Goal: Contribute content: Contribute content

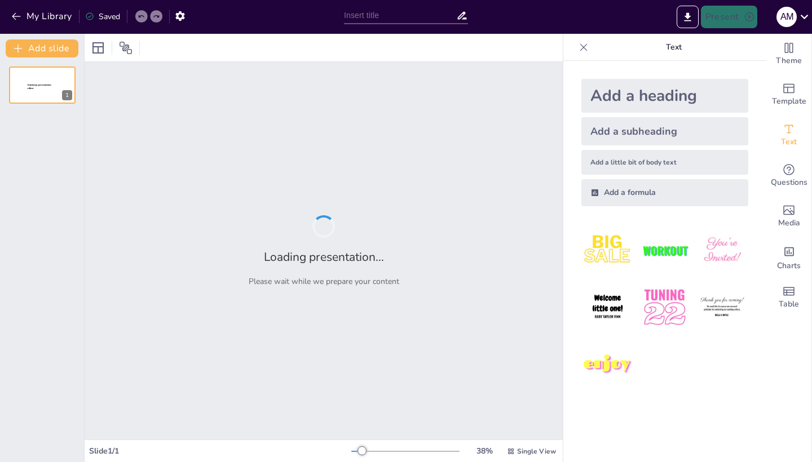
type input "Clasificación del Síndrome de Corrientes Urbanas: Un Análisis Detallado"
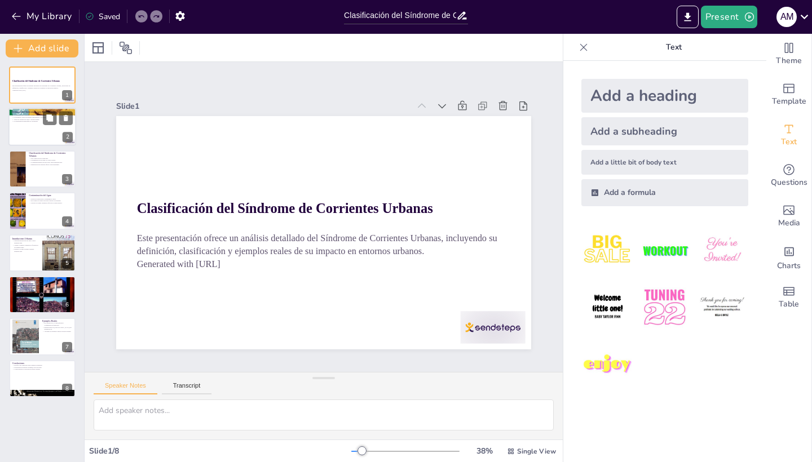
click at [28, 126] on div at bounding box center [42, 127] width 68 height 38
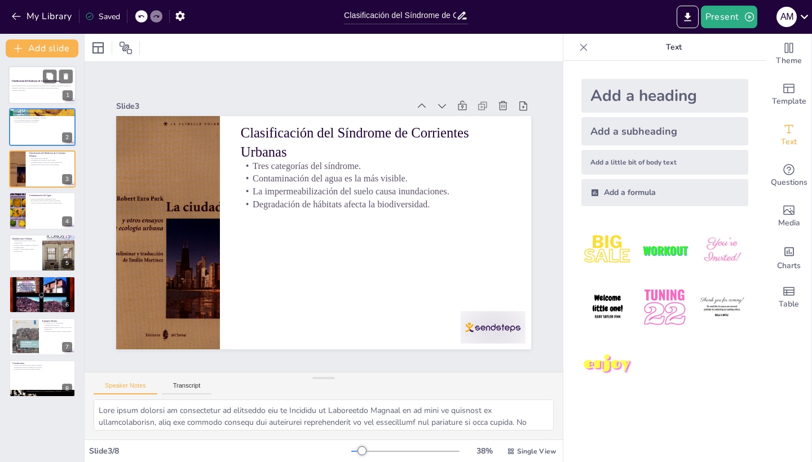
type textarea "Lo ipsumdolorsit ame Consecte ad Elitseddoe Tempori ut labo etdolorema aliquae …"
click at [36, 81] on strong "Clasificación del Síndrome de Corrientes Urbanas" at bounding box center [36, 81] width 48 height 2
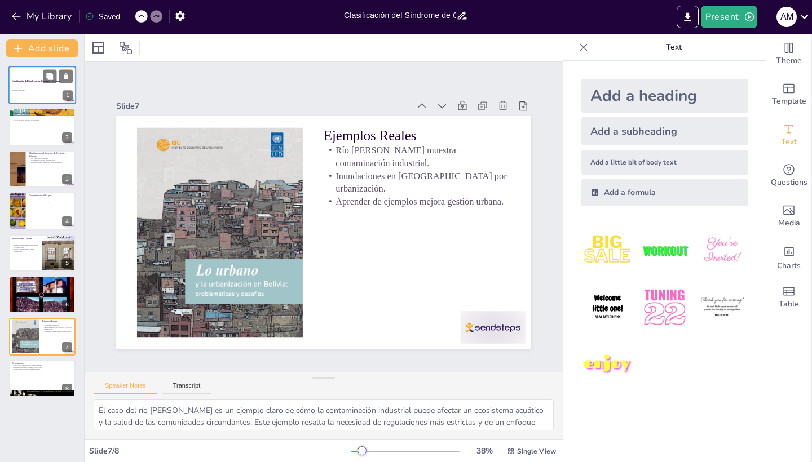
type textarea "Los desafíos que presenta el Síndrome de Corrientes Urbanas son complejos y req…"
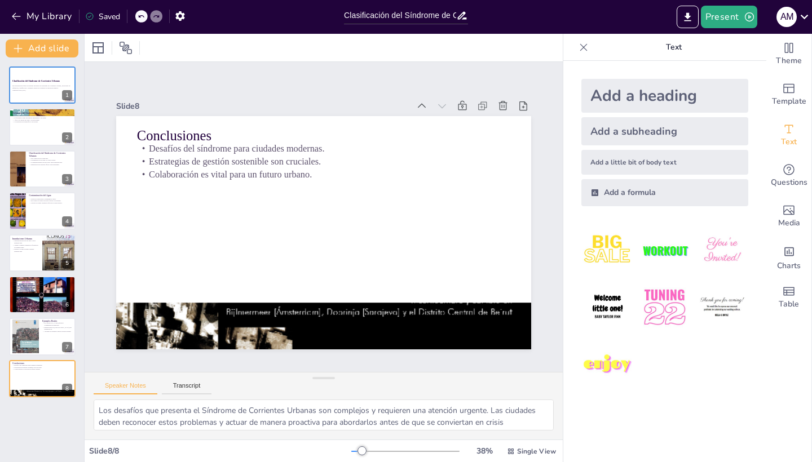
drag, startPoint x: 28, startPoint y: 85, endPoint x: 494, endPoint y: 34, distance: 468.5
click at [28, 85] on p "Este presentación ofrece un análisis detallado del Síndrome de Corrientes Urban…" at bounding box center [42, 87] width 60 height 4
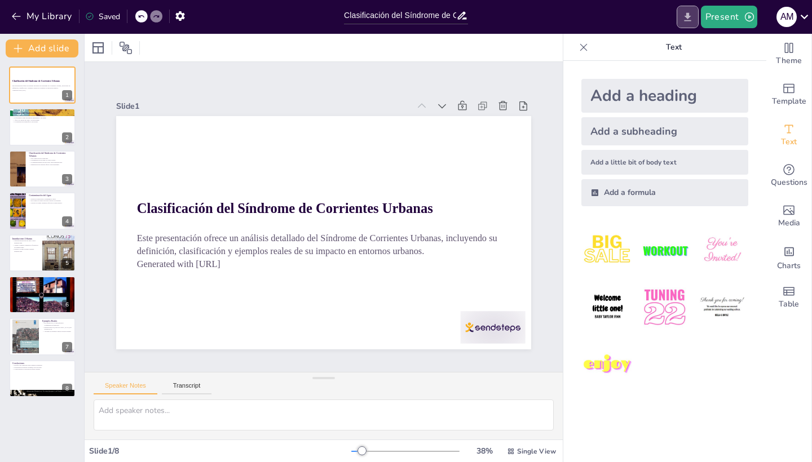
click at [690, 13] on icon "Export to PowerPoint" at bounding box center [688, 17] width 12 height 12
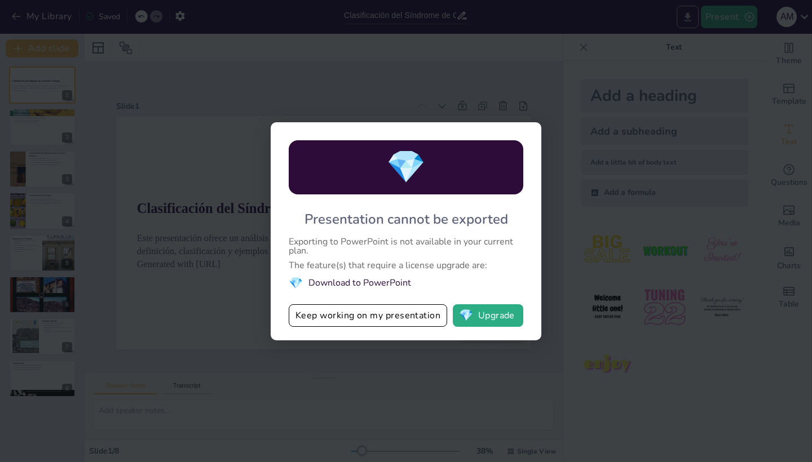
click at [687, 22] on div "💎 Presentation cannot be exported Exporting to PowerPoint is not available in y…" at bounding box center [406, 231] width 812 height 462
click at [368, 312] on button "Keep working on my presentation" at bounding box center [368, 315] width 158 height 23
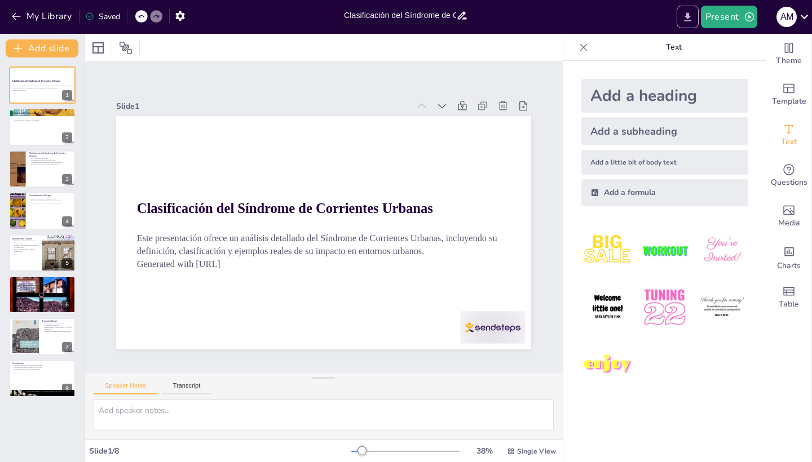
click at [687, 14] on icon "Export to PowerPoint" at bounding box center [687, 16] width 7 height 8
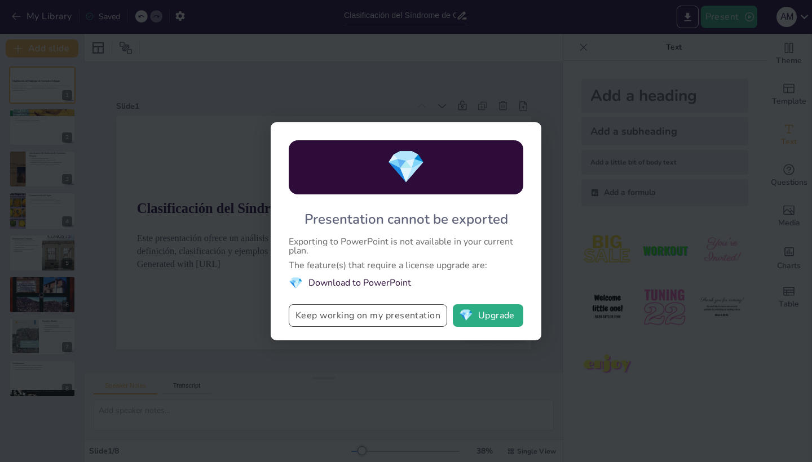
click at [366, 313] on button "Keep working on my presentation" at bounding box center [368, 315] width 158 height 23
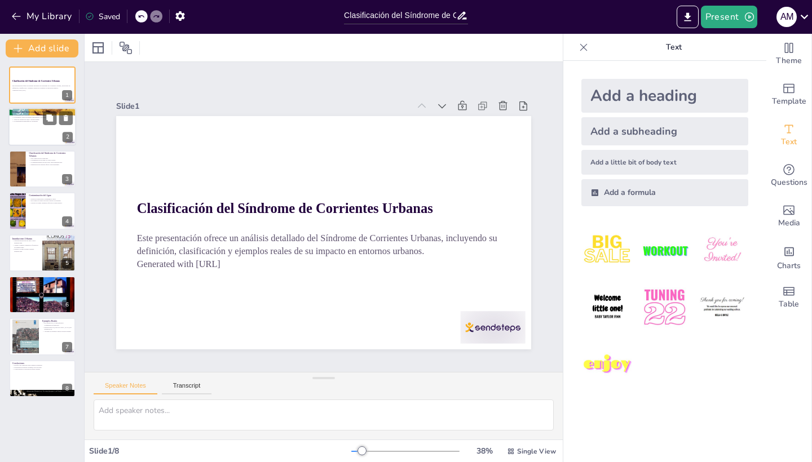
click at [48, 142] on div at bounding box center [42, 127] width 68 height 38
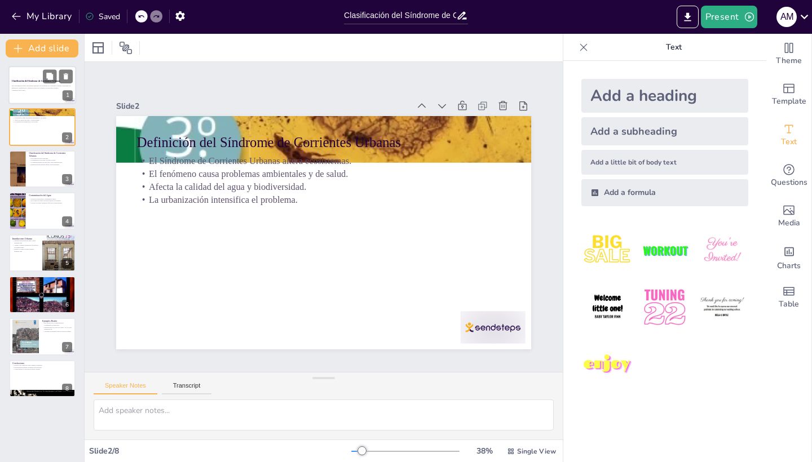
type textarea "Lore ipsum dolorsi am consectetur ad elitseddo eiu te Incididu ut Laboreetdo Ma…"
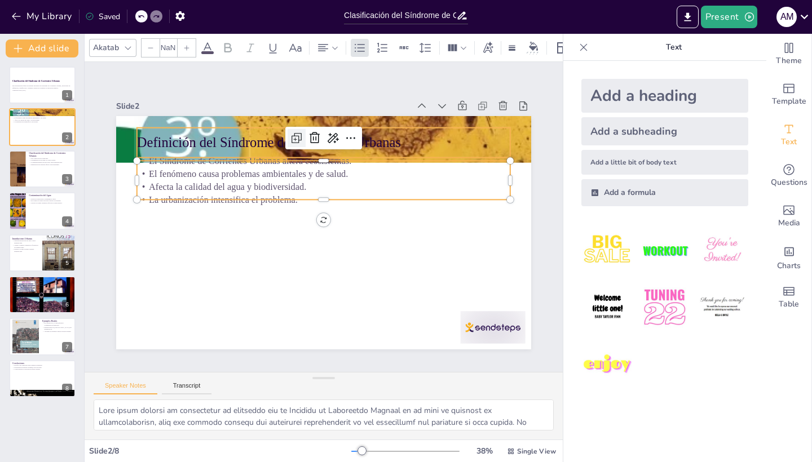
click at [295, 143] on div at bounding box center [305, 136] width 20 height 20
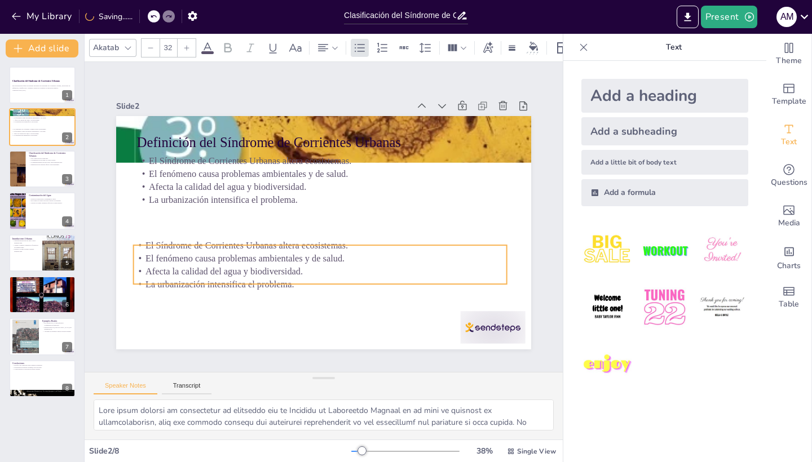
click at [257, 260] on p "El fenómeno causa problemas ambientales y de salud." at bounding box center [316, 258] width 373 height 52
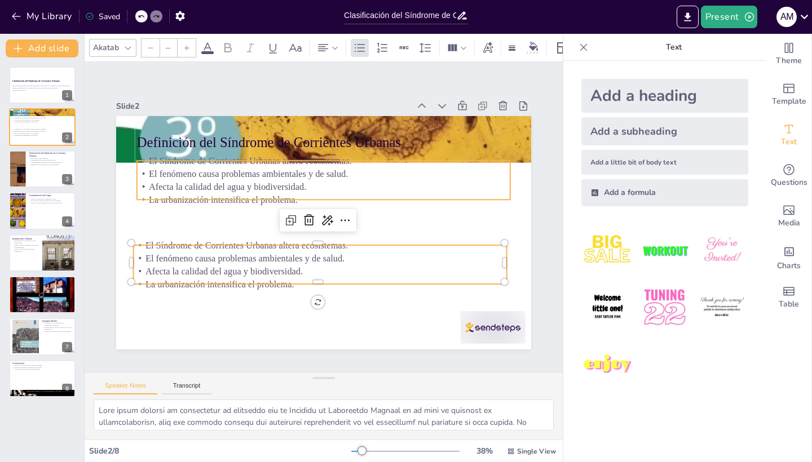
click at [245, 176] on p "El fenómeno causa problemas ambientales y de salud." at bounding box center [323, 173] width 373 height 13
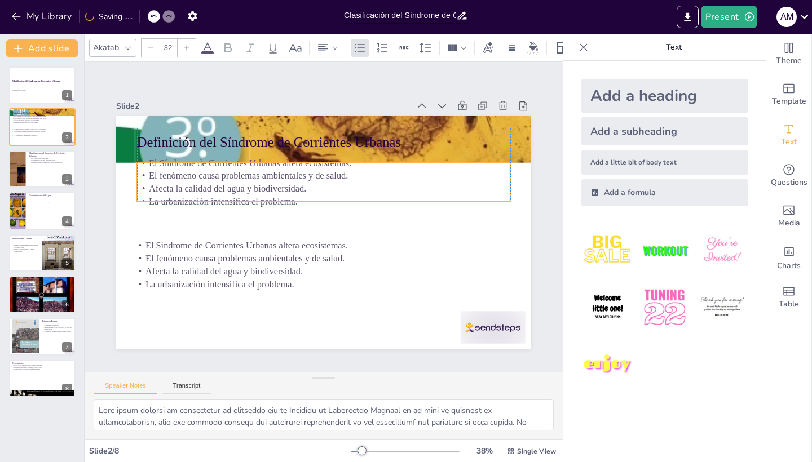
click at [245, 177] on p "El fenómeno causa problemas ambientales y de salud." at bounding box center [323, 175] width 373 height 13
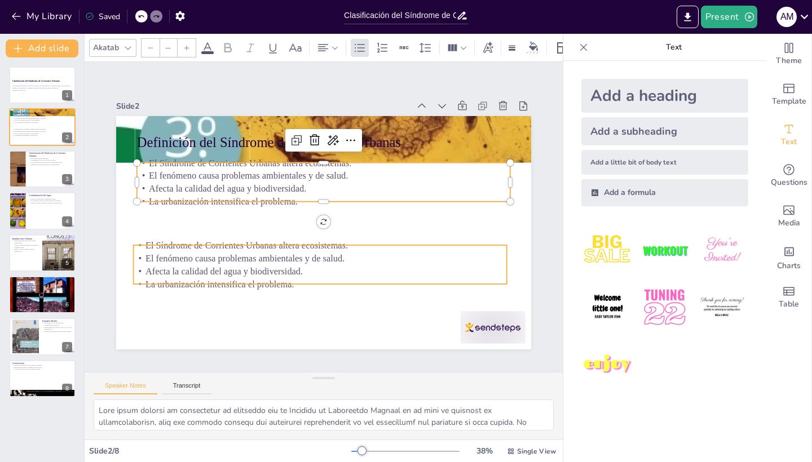
click at [156, 243] on p "El Síndrome de Corrientes Urbanas altera ecosistemas." at bounding box center [320, 245] width 373 height 13
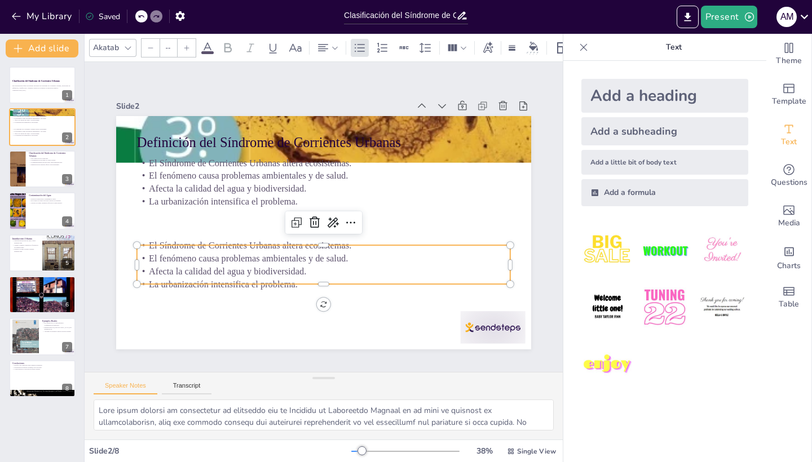
click at [170, 182] on p "El fenómeno causa problemas ambientales y de salud." at bounding box center [323, 175] width 373 height 13
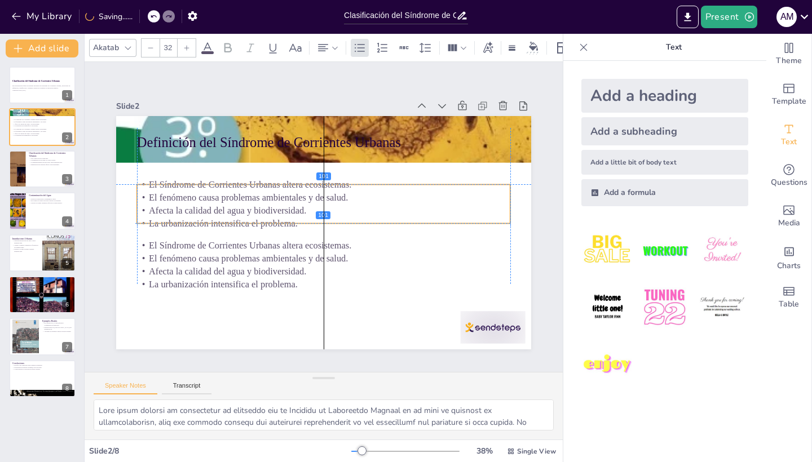
drag, startPoint x: 170, startPoint y: 182, endPoint x: 168, endPoint y: 214, distance: 32.7
click at [168, 214] on div "El Síndrome de Corrientes Urbanas altera ecosistemas. El fenómeno causa problem…" at bounding box center [323, 204] width 373 height 52
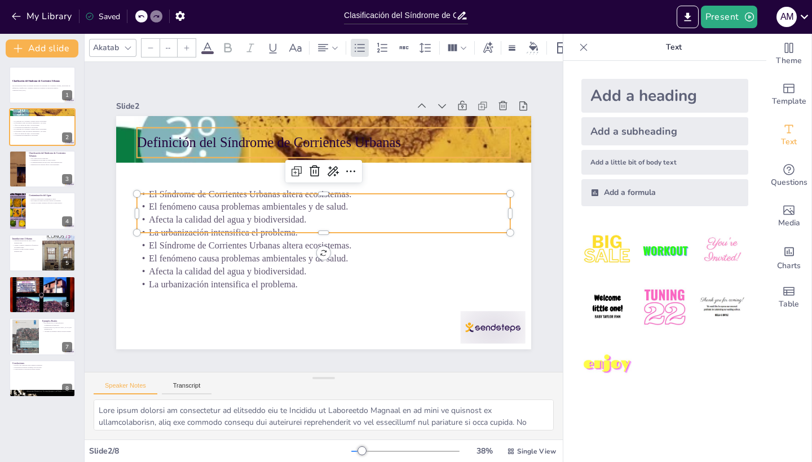
click at [190, 132] on div "Definición del Síndrome de Corrientes Urbanas" at bounding box center [323, 143] width 373 height 30
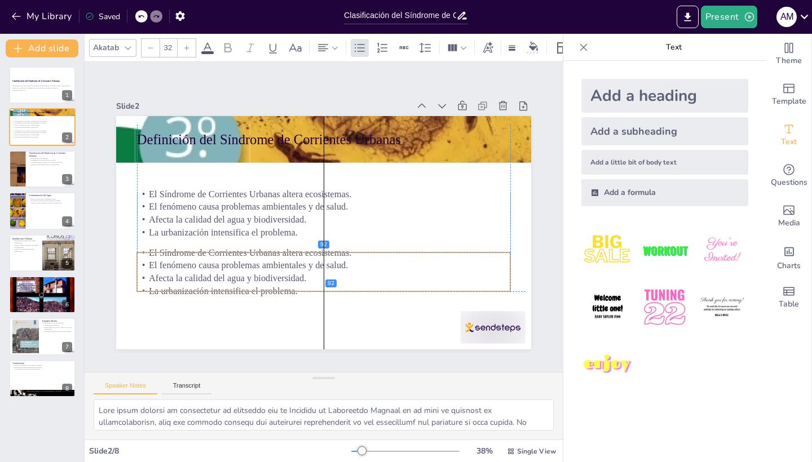
drag, startPoint x: 223, startPoint y: 271, endPoint x: 222, endPoint y: 297, distance: 25.9
click at [222, 285] on p "Afecta la calidad del agua y biodiversidad." at bounding box center [323, 278] width 373 height 13
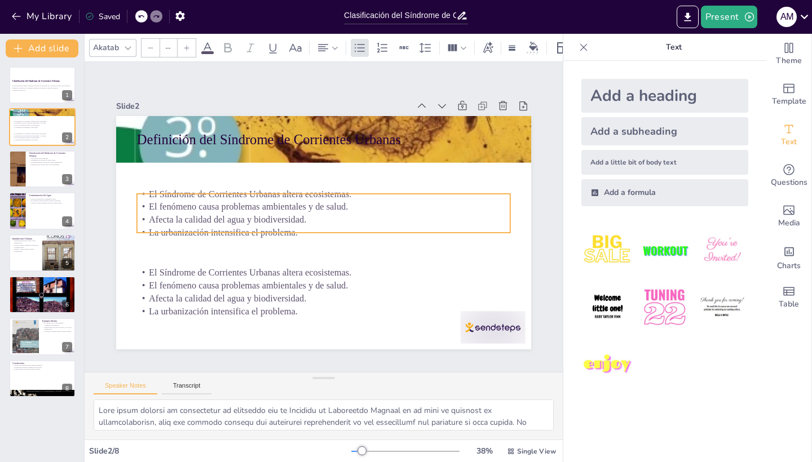
click at [172, 227] on p "La urbanización intensifica el problema." at bounding box center [323, 232] width 373 height 13
type input "32"
click at [351, 170] on icon at bounding box center [355, 174] width 15 height 15
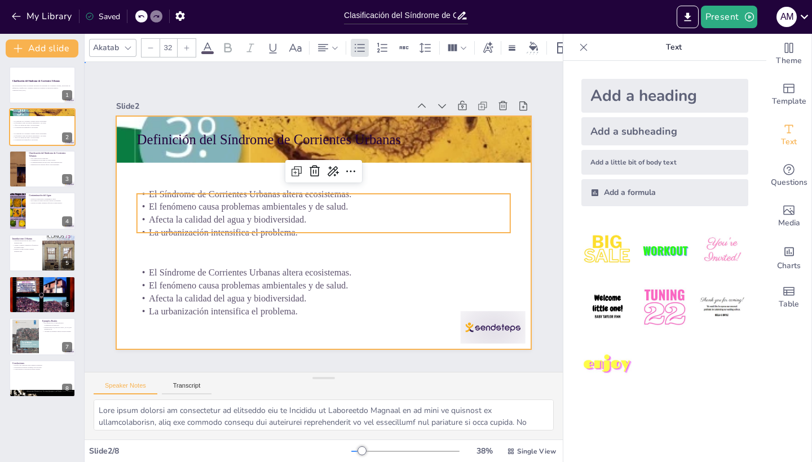
click at [272, 187] on div at bounding box center [323, 232] width 415 height 233
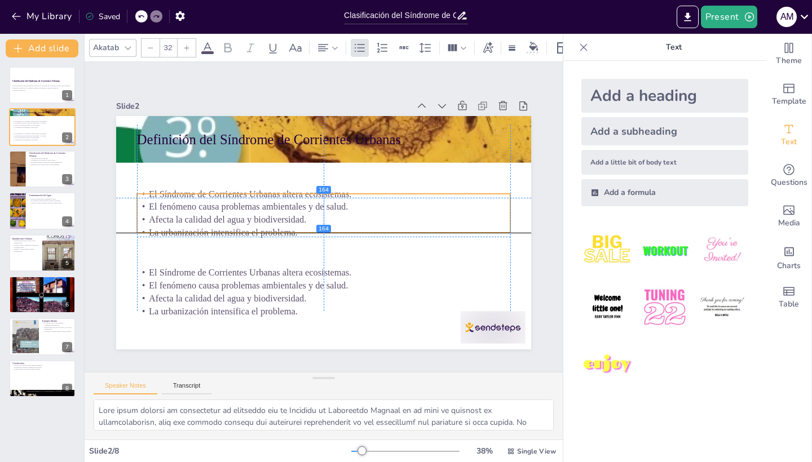
click at [238, 193] on p "El Síndrome de Corrientes Urbanas altera ecosistemas." at bounding box center [326, 194] width 373 height 52
click at [238, 194] on p "El Síndrome de Corrientes Urbanas altera ecosistemas." at bounding box center [326, 194] width 373 height 52
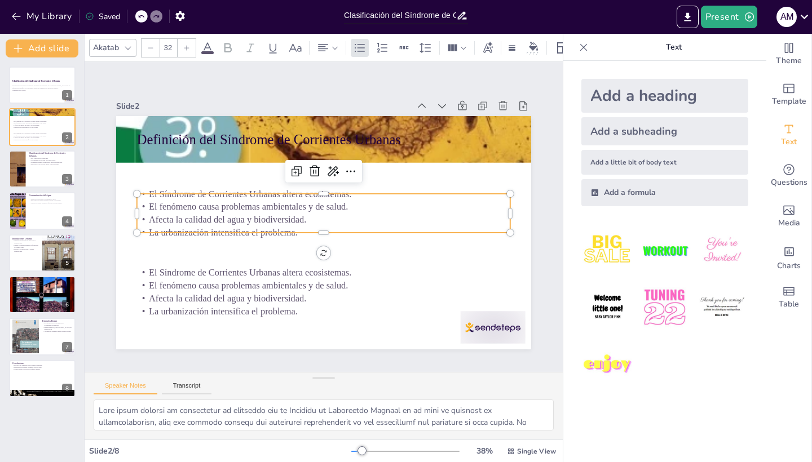
click at [238, 194] on p "El Síndrome de Corrientes Urbanas altera ecosistemas." at bounding box center [323, 194] width 373 height 13
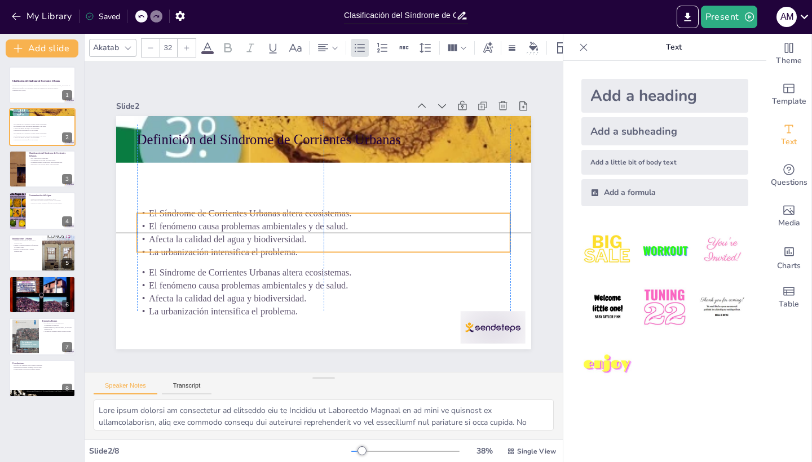
drag, startPoint x: 238, startPoint y: 194, endPoint x: 242, endPoint y: 214, distance: 20.1
click at [242, 214] on p "El Síndrome de Corrientes Urbanas altera ecosistemas." at bounding box center [324, 213] width 359 height 127
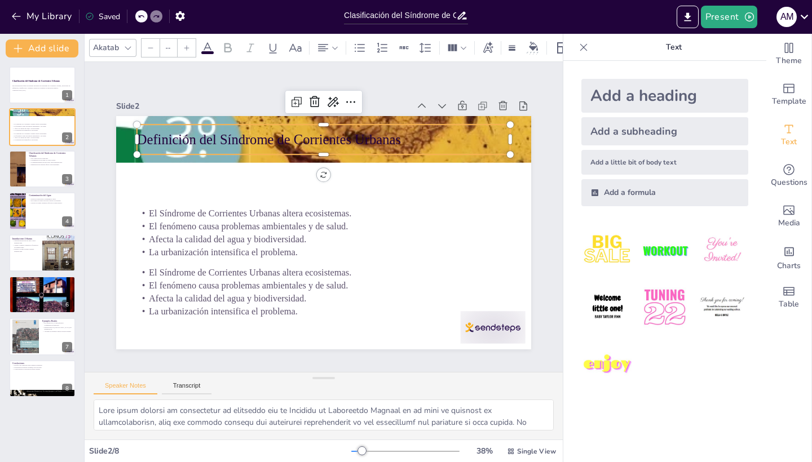
click at [251, 142] on p "Definición del Síndrome de Corrientes Urbanas" at bounding box center [323, 139] width 373 height 19
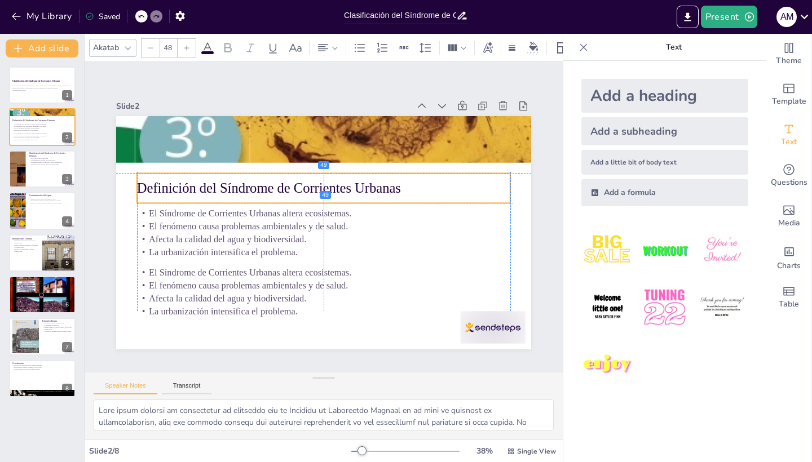
drag, startPoint x: 258, startPoint y: 129, endPoint x: 260, endPoint y: 176, distance: 46.8
click at [260, 176] on div "Definición del Síndrome de Corrientes Urbanas" at bounding box center [323, 188] width 373 height 30
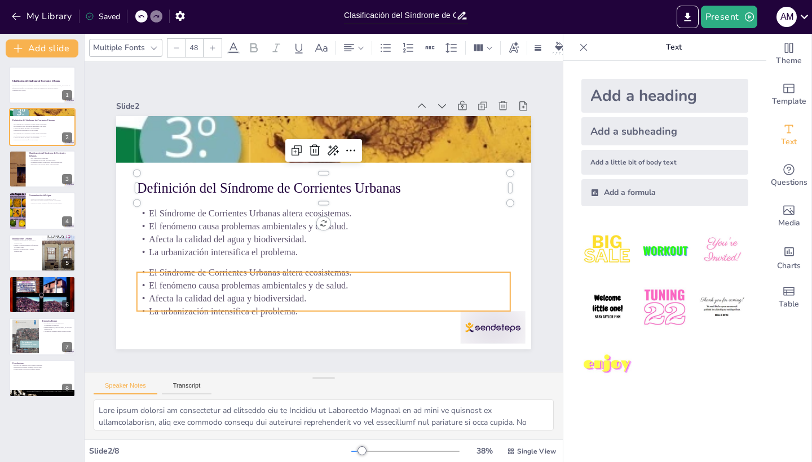
click at [399, 306] on p "La urbanización intensifica el problema." at bounding box center [323, 311] width 373 height 13
type input "32"
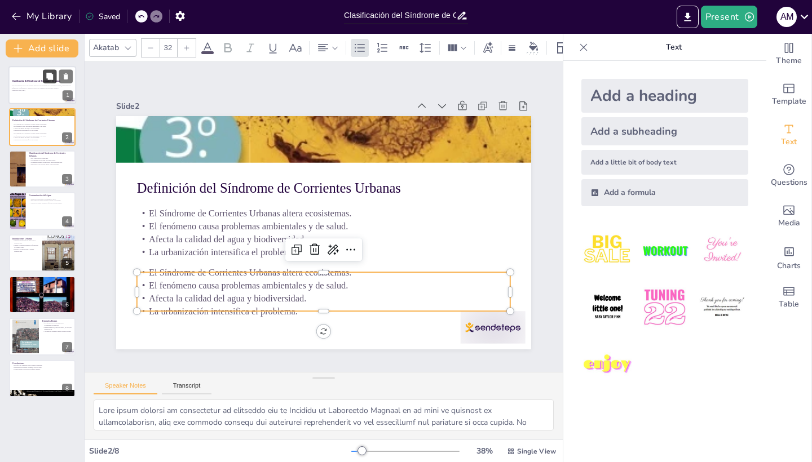
click at [46, 82] on button at bounding box center [50, 76] width 14 height 14
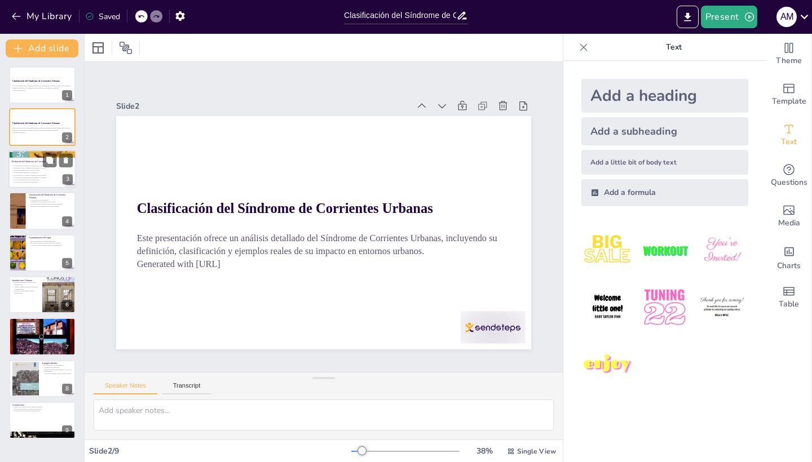
click at [37, 174] on div at bounding box center [42, 169] width 68 height 38
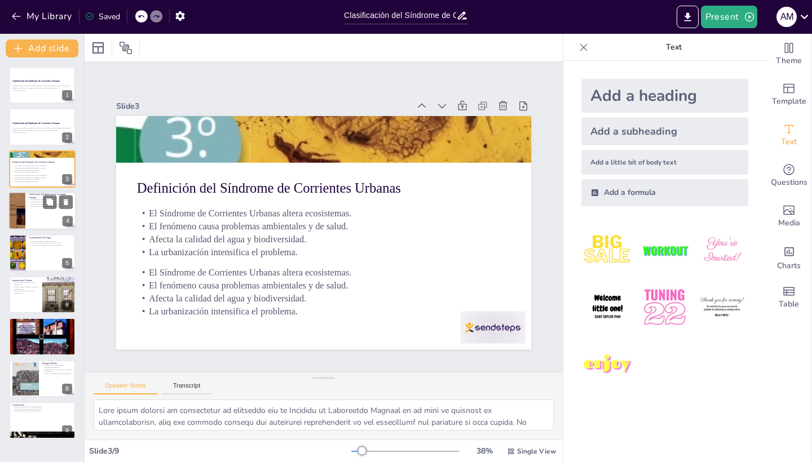
click at [42, 215] on div at bounding box center [42, 211] width 68 height 38
type textarea "Lo ipsumdolorsit ame Consecte ad Elitseddoe Tempori ut labo etdolorema aliquae …"
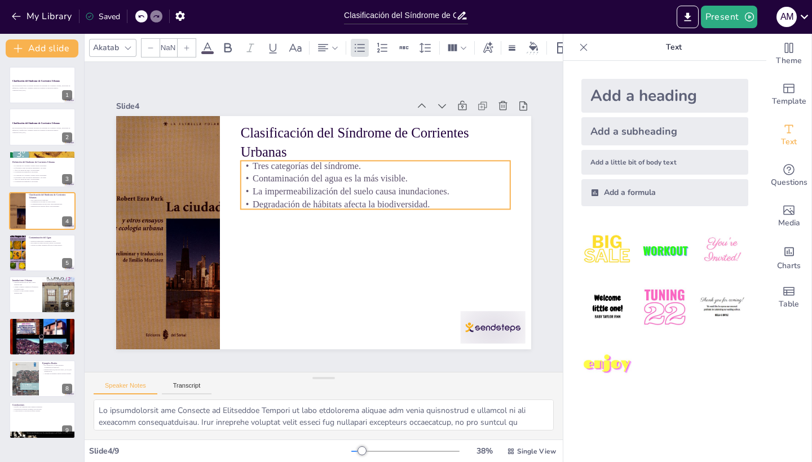
click at [280, 170] on p "Tres categorías del síndrome." at bounding box center [380, 171] width 269 height 41
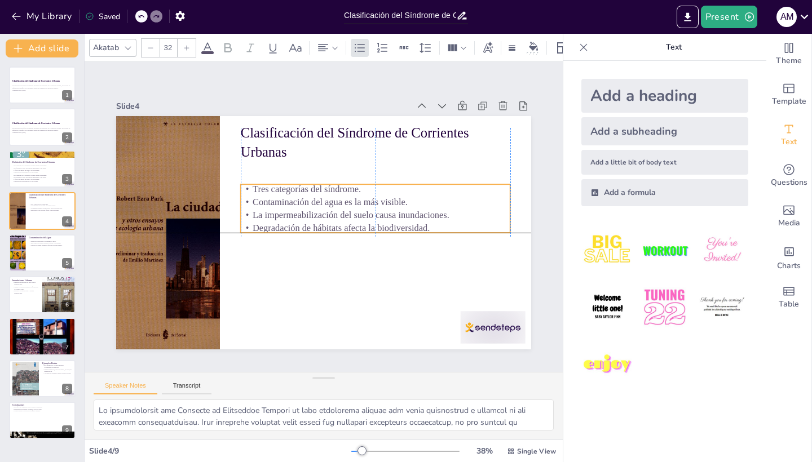
drag, startPoint x: 255, startPoint y: 202, endPoint x: 255, endPoint y: 227, distance: 25.4
click at [255, 227] on p "Degradación de hábitats afecta la biodiversidad." at bounding box center [375, 228] width 269 height 13
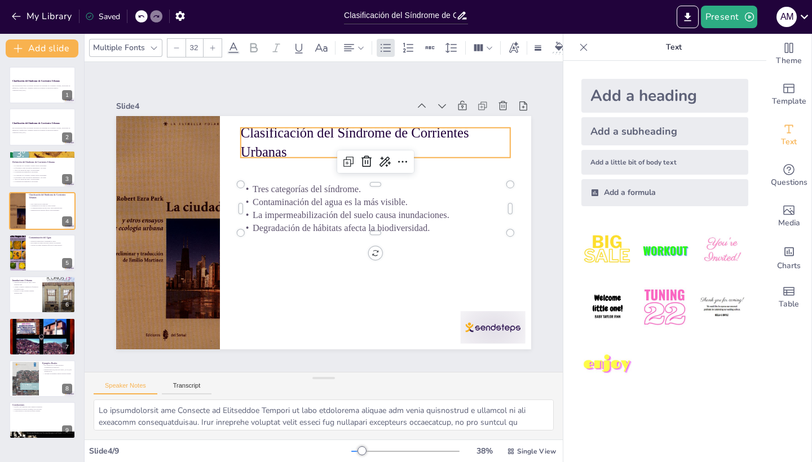
click at [271, 147] on p "Clasificación del Síndrome de Corrientes Urbanas" at bounding box center [375, 142] width 269 height 39
type input "48"
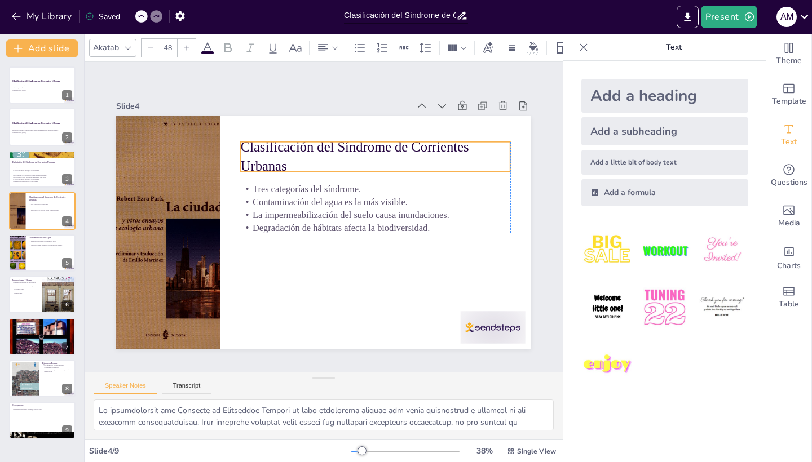
drag, startPoint x: 293, startPoint y: 153, endPoint x: 293, endPoint y: 167, distance: 14.1
click at [293, 167] on p "Clasificación del Síndrome de Corrientes Urbanas" at bounding box center [381, 162] width 272 height 67
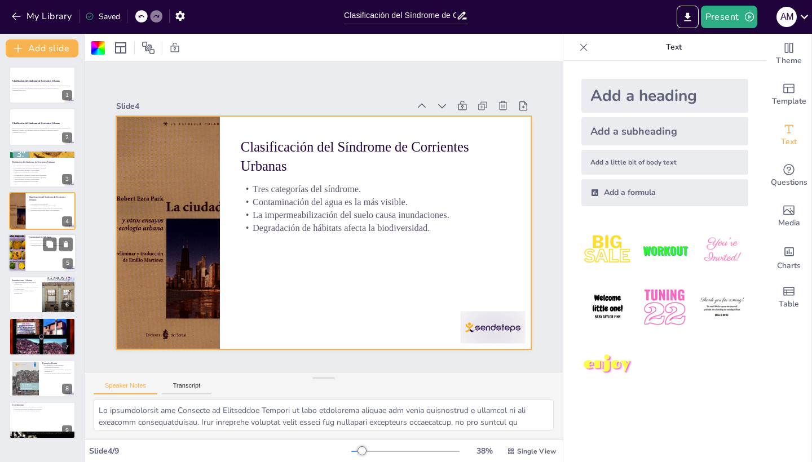
click at [33, 261] on div at bounding box center [42, 253] width 68 height 38
type textarea "Lor ipsumdol sitametconse adi eli seddoe temporincidid ut laboreetdolor mag ali…"
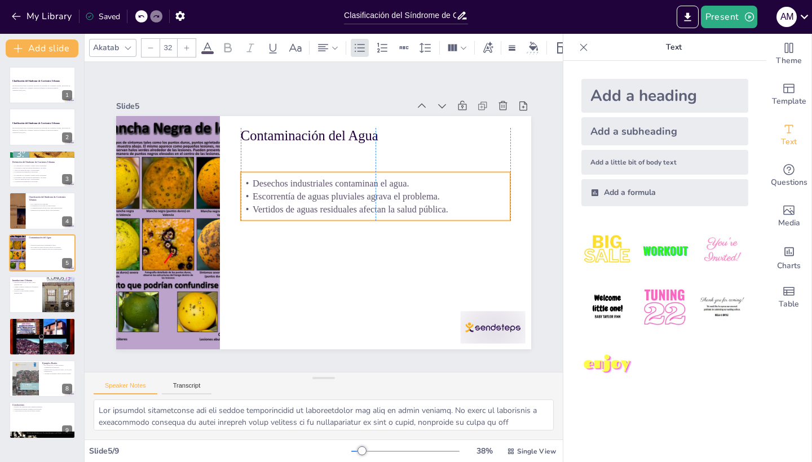
drag, startPoint x: 317, startPoint y: 191, endPoint x: 317, endPoint y: 220, distance: 29.3
click at [317, 220] on div "Desechos industriales contaminan el agua. Escorrentía de aguas pluviales agrava…" at bounding box center [377, 201] width 273 height 77
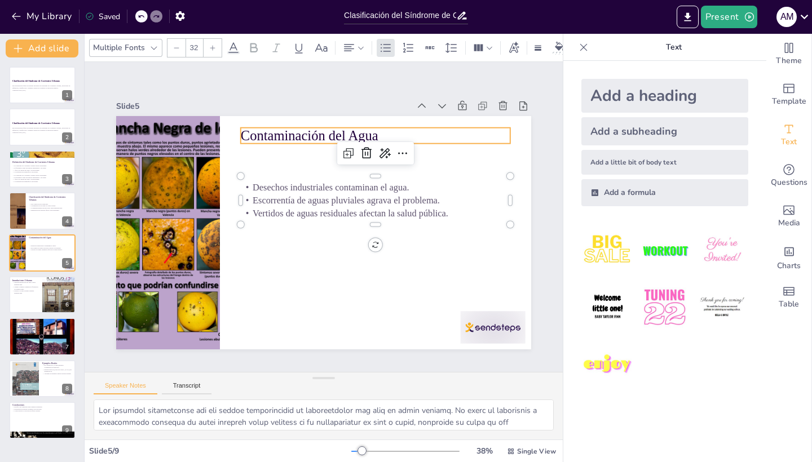
click at [326, 135] on p "Contaminación del Agua" at bounding box center [375, 135] width 269 height 19
type input "48"
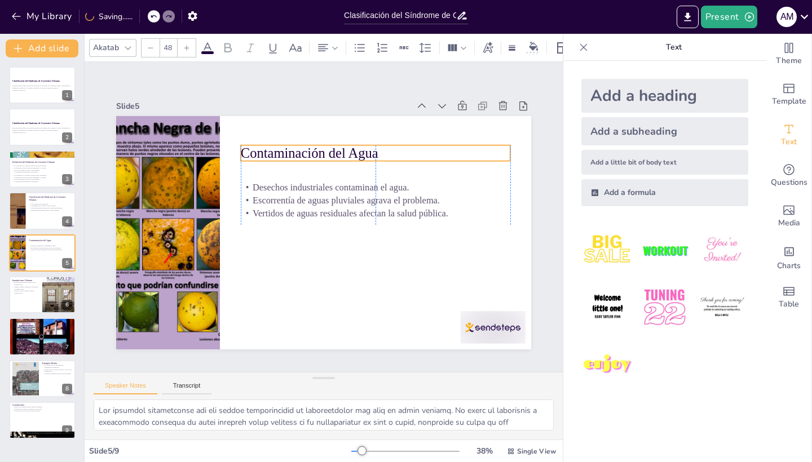
drag, startPoint x: 251, startPoint y: 136, endPoint x: 251, endPoint y: 154, distance: 17.5
click at [251, 154] on p "Contaminación del Agua" at bounding box center [382, 158] width 270 height 47
click at [34, 288] on p "Cambio climático aumenta la frecuencia de inundaciones." at bounding box center [25, 288] width 27 height 4
type textarea "La impermeabilización del suelo es un factor clave que contribuye a las inundac…"
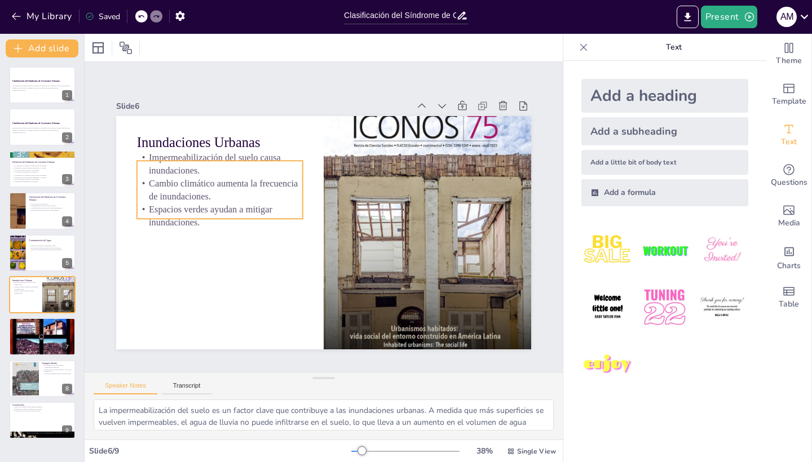
click at [227, 162] on p "Impermeabilización del suelo causa inundaciones." at bounding box center [226, 153] width 168 height 43
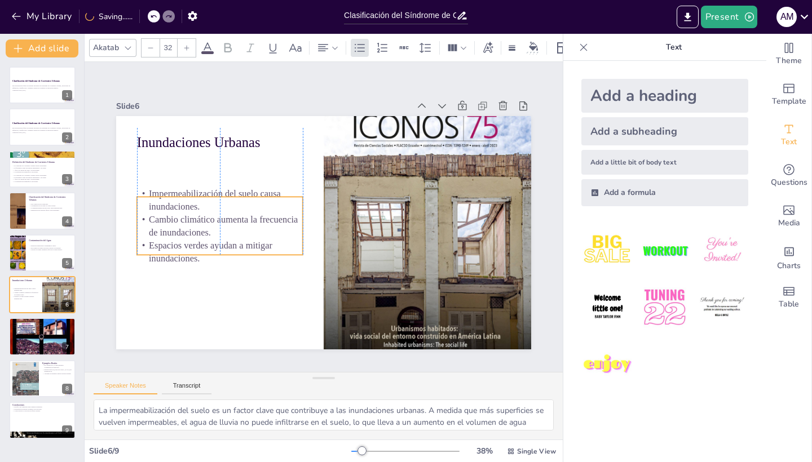
drag, startPoint x: 173, startPoint y: 217, endPoint x: 170, endPoint y: 251, distance: 34.5
click at [170, 251] on p "Espacios verdes ayudan a mitigar inundaciones." at bounding box center [217, 240] width 168 height 43
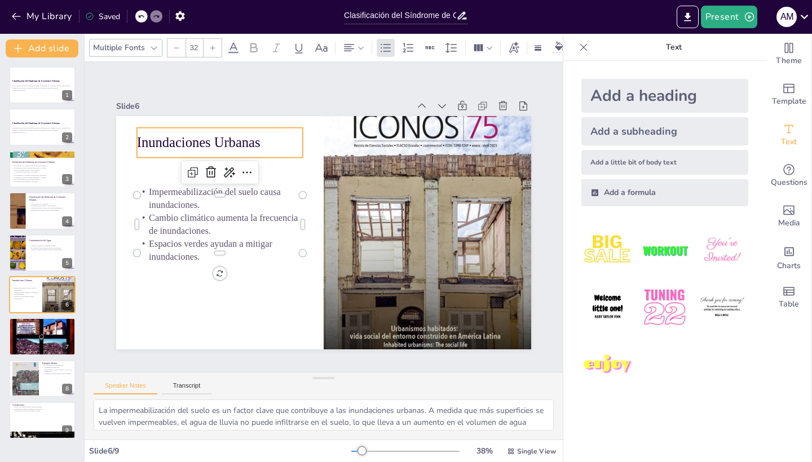
click at [196, 144] on p "Inundaciones Urbanas" at bounding box center [220, 142] width 166 height 19
type input "48"
click at [203, 130] on div "Inundaciones Urbanas" at bounding box center [228, 132] width 168 height 47
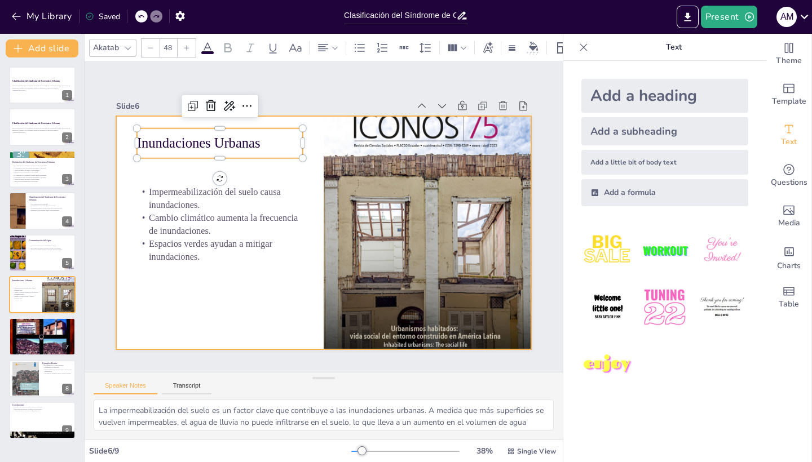
click at [207, 282] on div at bounding box center [320, 232] width 454 height 315
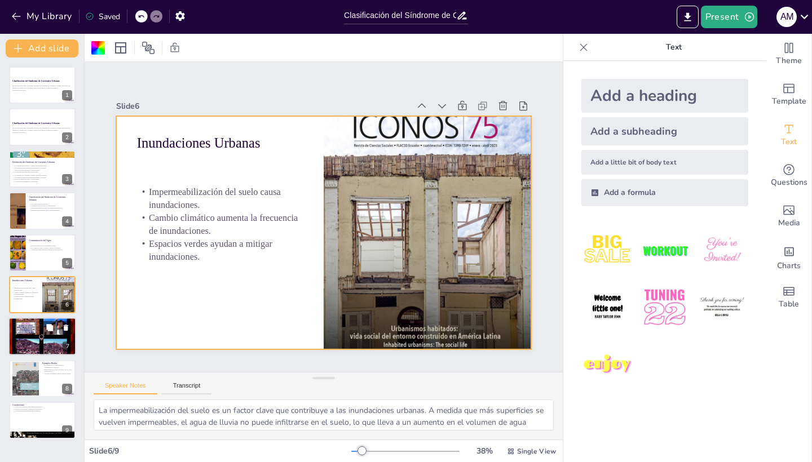
click at [41, 340] on div at bounding box center [42, 336] width 68 height 95
type textarea "Lo ipsumdo si ametc adipis el se doeiusmo tempori ut la etdoloremag al enimadmi…"
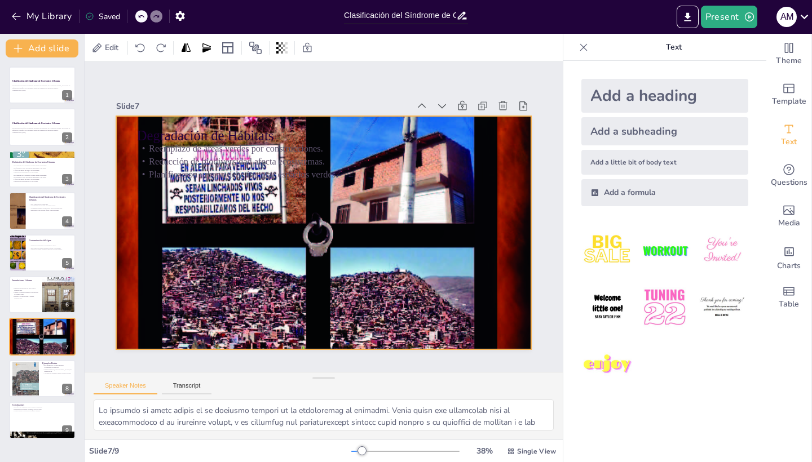
click at [223, 264] on div at bounding box center [323, 232] width 415 height 581
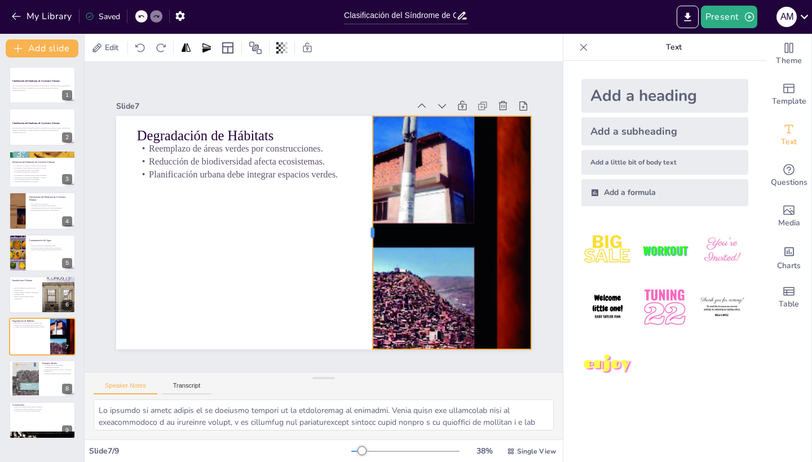
drag, startPoint x: 116, startPoint y: 233, endPoint x: 453, endPoint y: 249, distance: 337.5
click at [364, 244] on div "Degradación de Hábitats Reemplazo de áreas verdes por construcciones. Reducción…" at bounding box center [323, 232] width 415 height 233
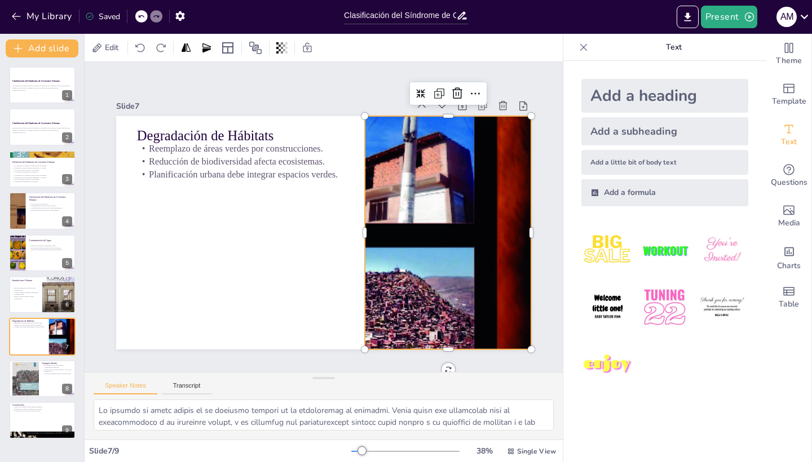
click at [458, 249] on div at bounding box center [323, 232] width 415 height 581
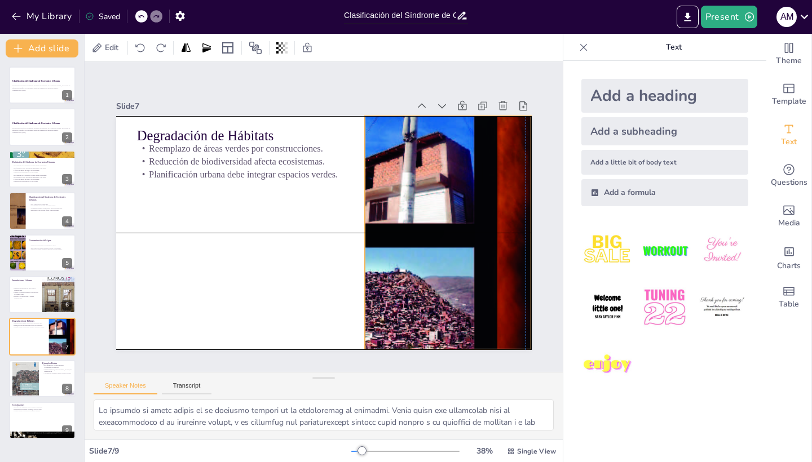
click at [454, 250] on div at bounding box center [322, 232] width 474 height 621
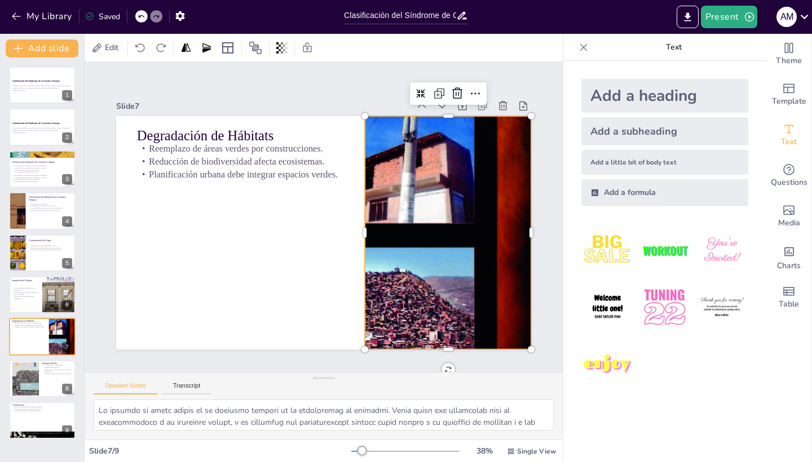
click at [365, 251] on div at bounding box center [323, 232] width 415 height 581
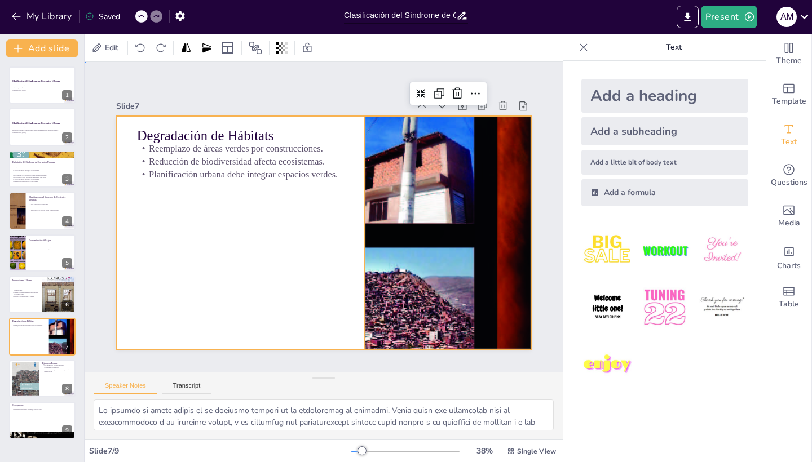
click at [288, 258] on div at bounding box center [323, 232] width 415 height 233
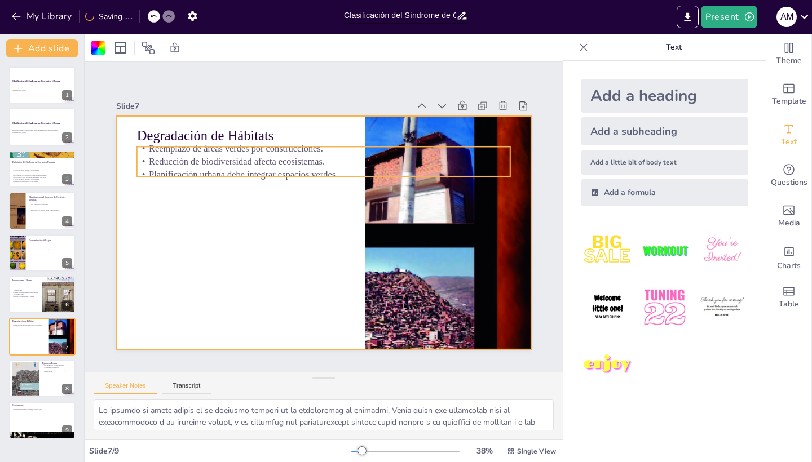
click at [264, 153] on p "Reemplazo de áreas verdes por construcciones." at bounding box center [323, 148] width 373 height 13
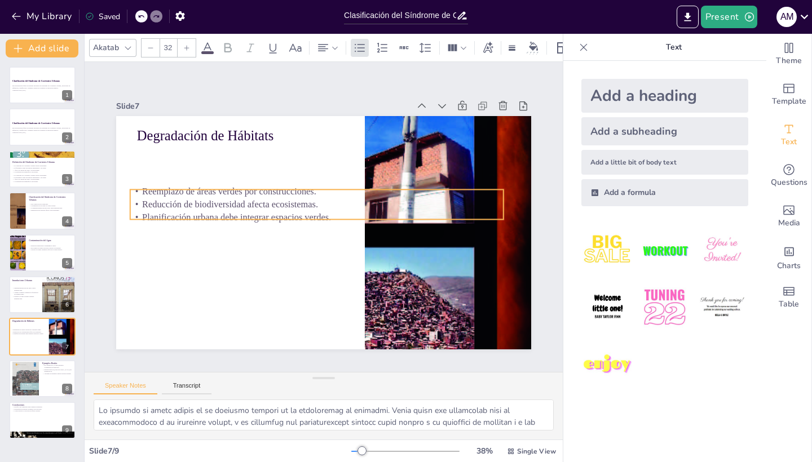
drag, startPoint x: 164, startPoint y: 154, endPoint x: 157, endPoint y: 197, distance: 43.4
click at [157, 197] on p "Reemplazo de áreas verdes por construcciones." at bounding box center [316, 191] width 373 height 13
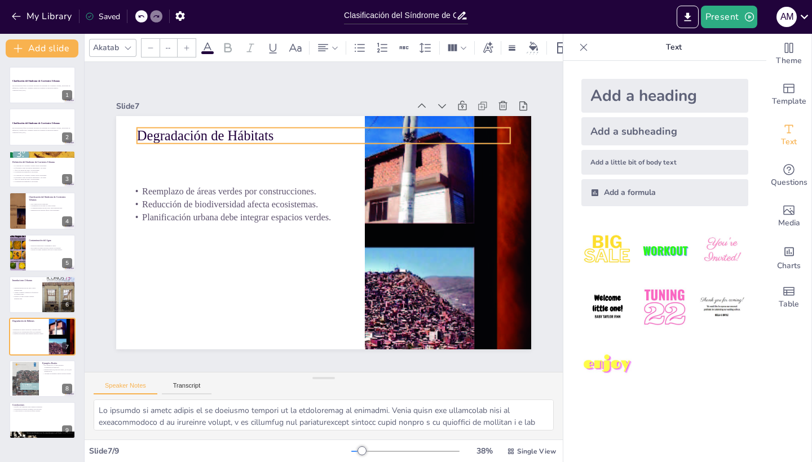
click at [170, 134] on p "Degradación de Hábitats" at bounding box center [323, 135] width 373 height 19
type input "48"
click at [187, 131] on p "Degradación de Hábitats" at bounding box center [340, 137] width 369 height 97
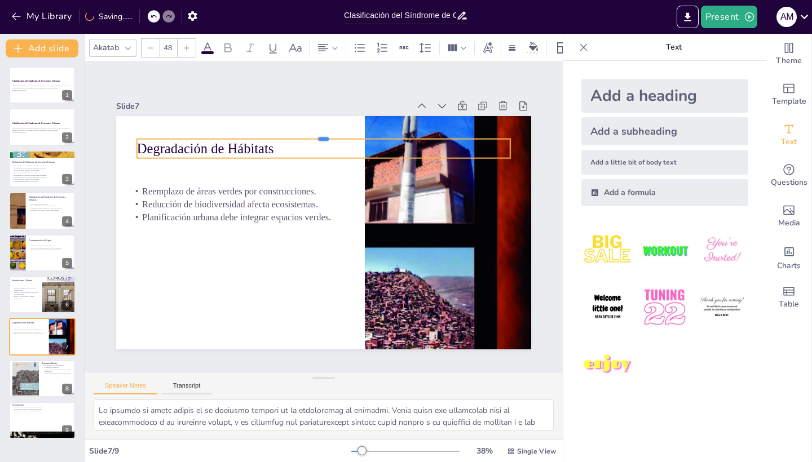
drag, startPoint x: 175, startPoint y: 143, endPoint x: 175, endPoint y: 157, distance: 13.5
click at [175, 157] on div "Degradación de Hábitats Reemplazo de áreas verdes por construcciones. Reducción…" at bounding box center [321, 233] width 437 height 276
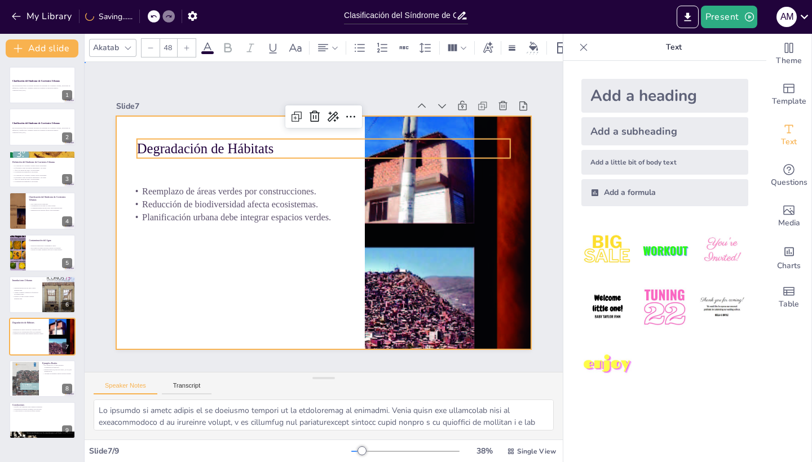
click at [221, 272] on div at bounding box center [323, 232] width 415 height 233
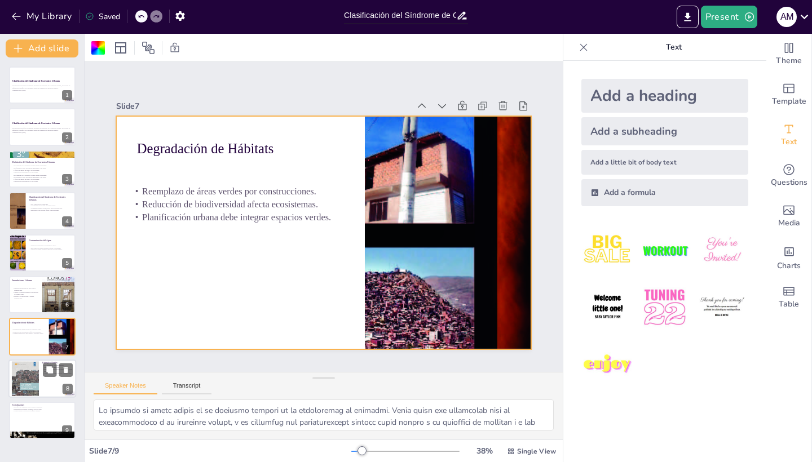
click at [37, 374] on div at bounding box center [25, 379] width 27 height 38
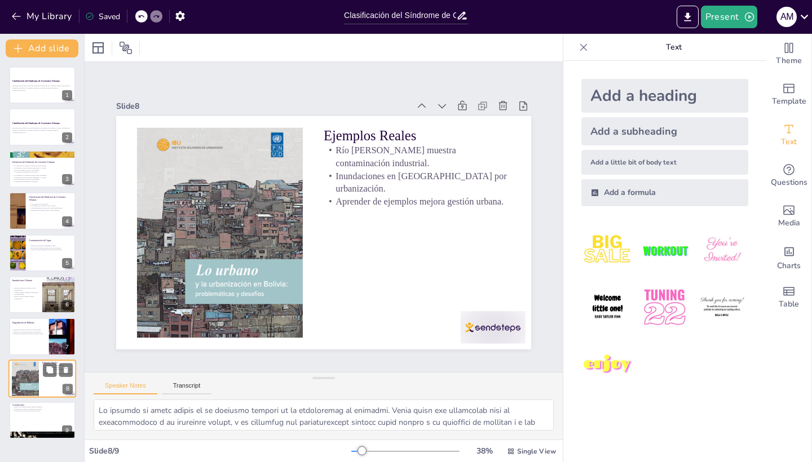
type textarea "El caso del río [PERSON_NAME] es un ejemplo claro de cómo la contaminación indu…"
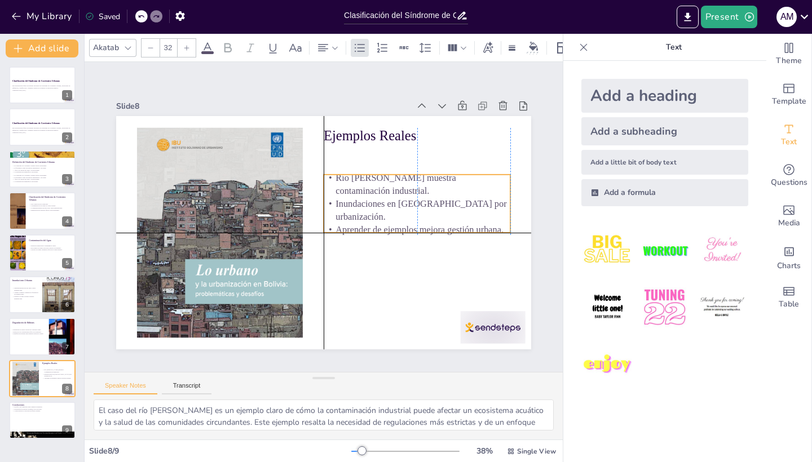
drag, startPoint x: 392, startPoint y: 192, endPoint x: 391, endPoint y: 221, distance: 29.3
click at [391, 223] on p "Aprender de ejemplos mejora gestión urbana." at bounding box center [417, 229] width 187 height 13
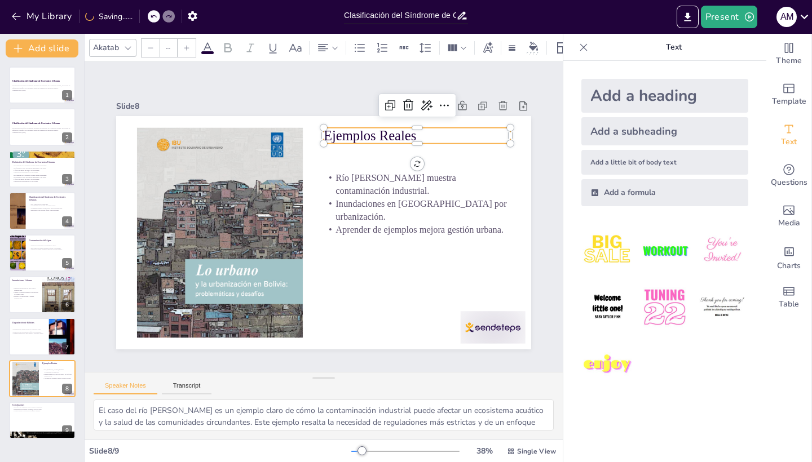
type input "48"
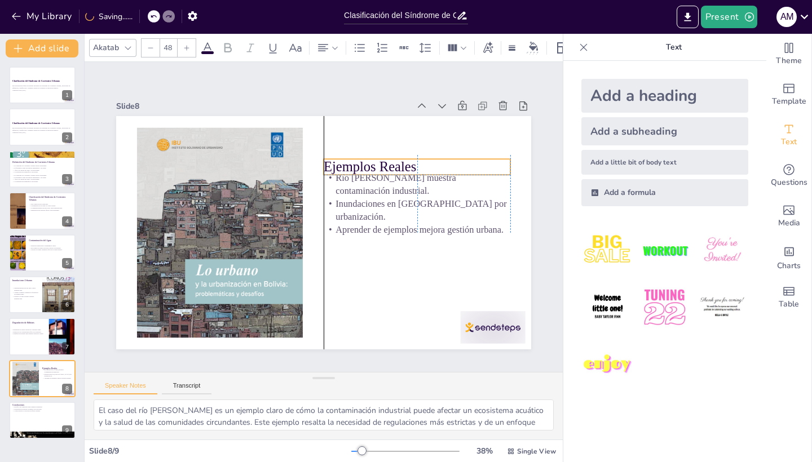
drag, startPoint x: 378, startPoint y: 129, endPoint x: 378, endPoint y: 156, distance: 27.1
click at [378, 116] on div "Ejemplos Reales Río [PERSON_NAME] muestra contaminación industrial. Inundacione…" at bounding box center [323, 116] width 415 height 0
click at [40, 419] on div at bounding box center [42, 420] width 68 height 38
type textarea "Los desafíos que presenta el Síndrome de Corrientes Urbanas son complejos y req…"
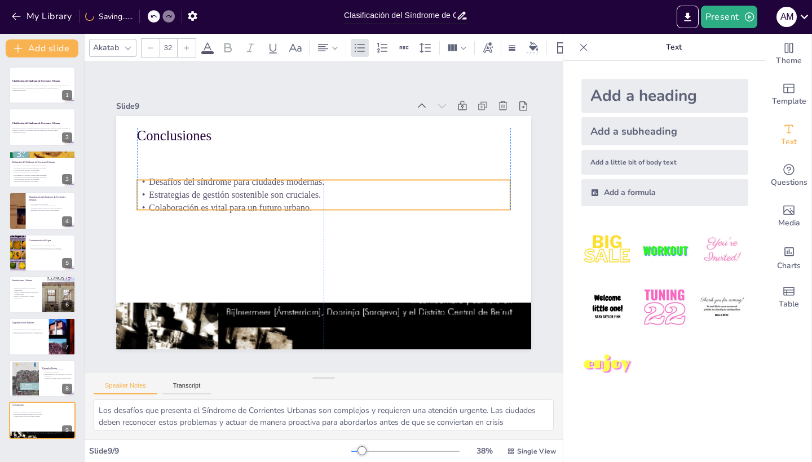
drag, startPoint x: 173, startPoint y: 152, endPoint x: 172, endPoint y: 184, distance: 32.2
click at [172, 184] on p "Desafíos del síndrome para ciudades modernas." at bounding box center [327, 182] width 373 height 52
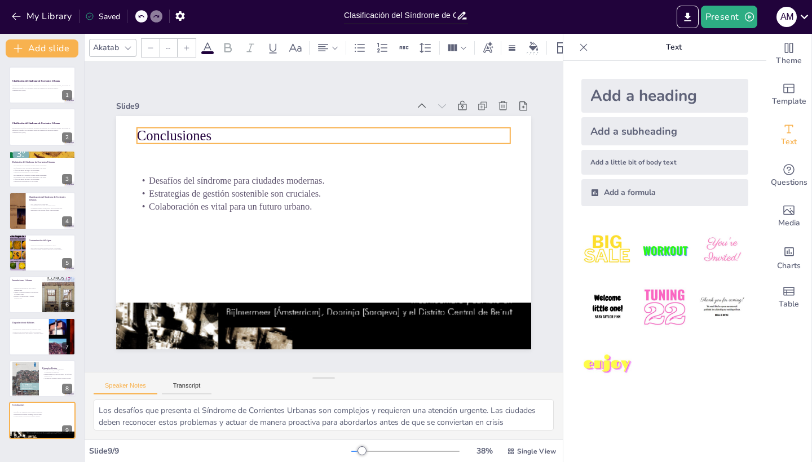
type input "48"
click at [180, 131] on p "Conclusiones" at bounding box center [323, 135] width 373 height 19
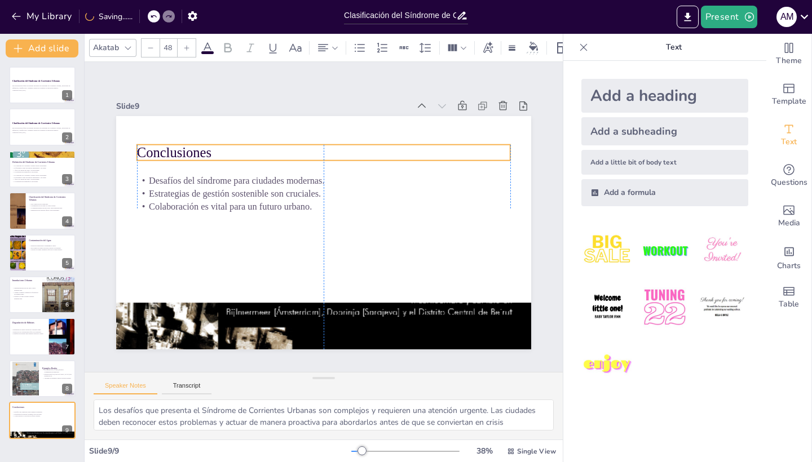
drag, startPoint x: 184, startPoint y: 129, endPoint x: 184, endPoint y: 145, distance: 16.9
click at [184, 145] on p "Conclusiones" at bounding box center [323, 152] width 373 height 19
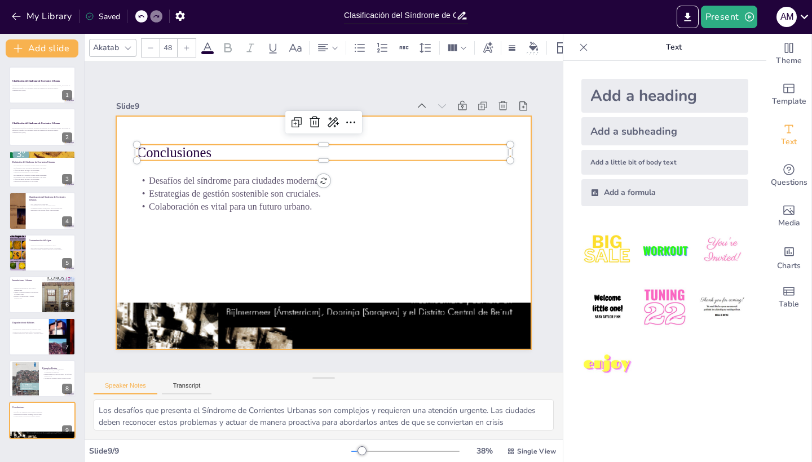
click at [194, 232] on div at bounding box center [323, 232] width 415 height 233
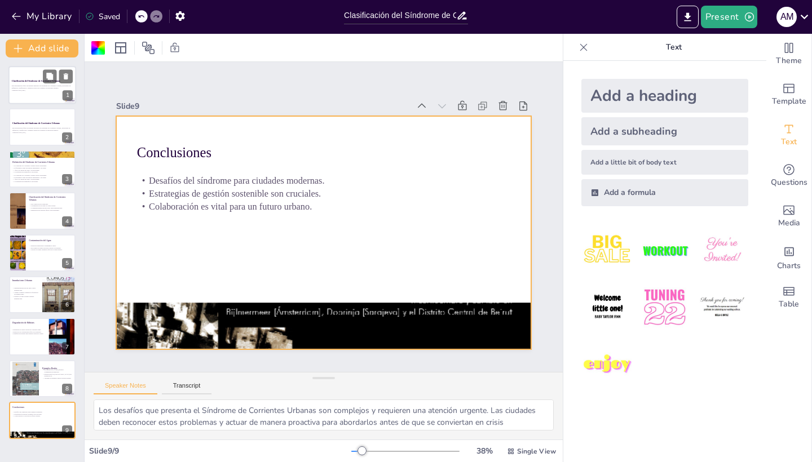
click at [37, 91] on p "Generated with [URL]" at bounding box center [42, 90] width 61 height 2
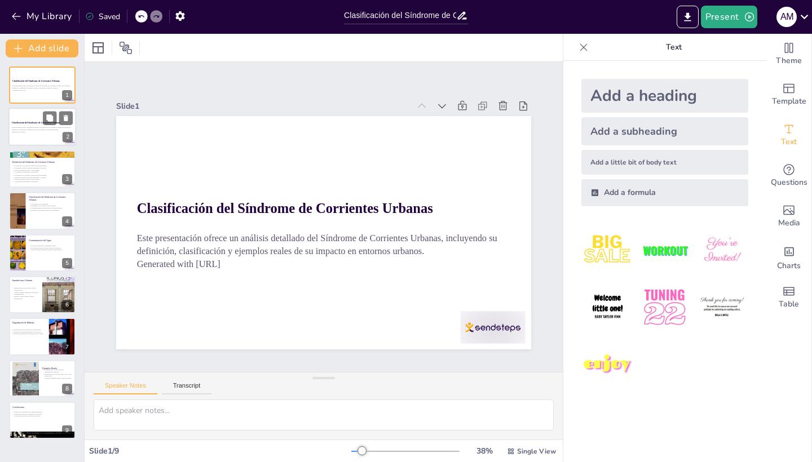
click at [29, 130] on p "Este presentación ofrece un análisis detallado del Síndrome de Corrientes Urban…" at bounding box center [42, 129] width 61 height 4
click at [28, 92] on div at bounding box center [42, 85] width 68 height 38
drag, startPoint x: 33, startPoint y: 117, endPoint x: 42, endPoint y: 157, distance: 41.0
click at [33, 117] on div at bounding box center [42, 126] width 67 height 37
click at [42, 162] on p "Definición del Síndrome de Corrientes Urbanas" at bounding box center [42, 161] width 61 height 3
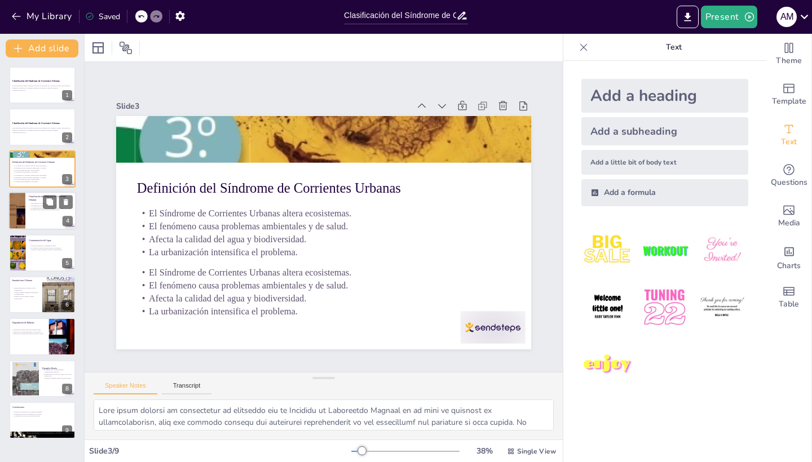
click at [30, 209] on p "La impermeabilización del suelo causa inundaciones." at bounding box center [51, 208] width 44 height 2
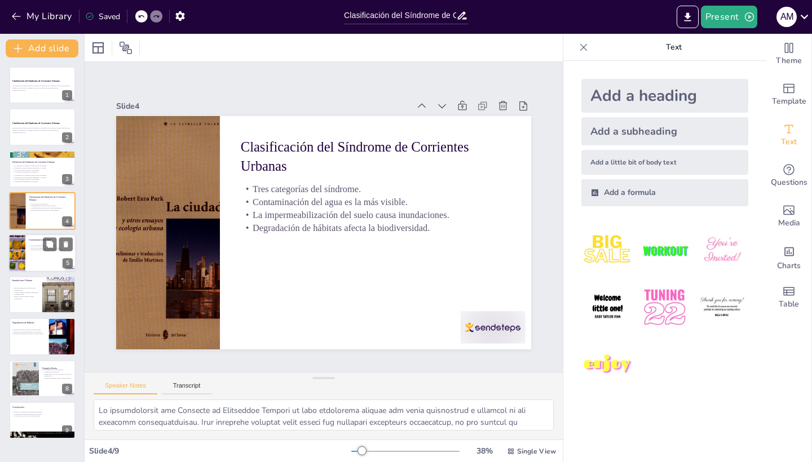
click at [33, 259] on div at bounding box center [42, 253] width 68 height 38
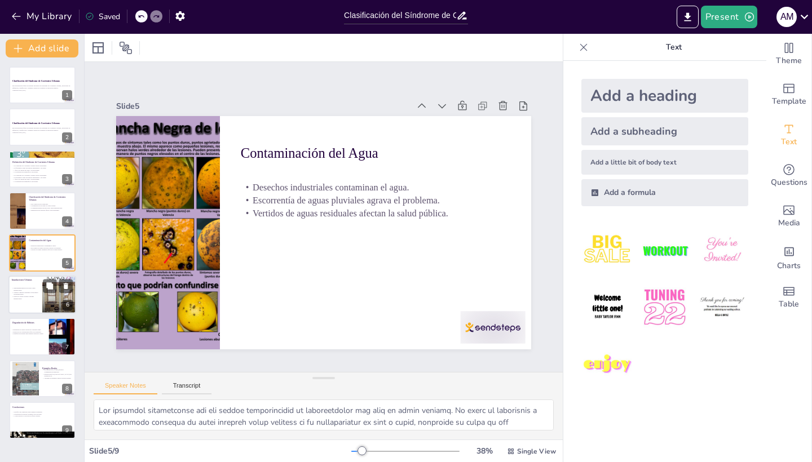
click at [30, 290] on p "Impermeabilización del suelo causa inundaciones." at bounding box center [25, 289] width 27 height 4
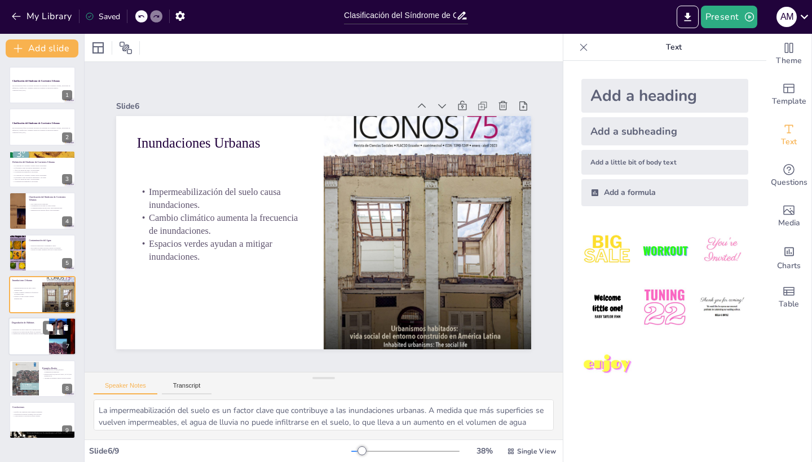
click at [31, 334] on p "Planificación urbana debe integrar espacios verdes." at bounding box center [41, 334] width 61 height 2
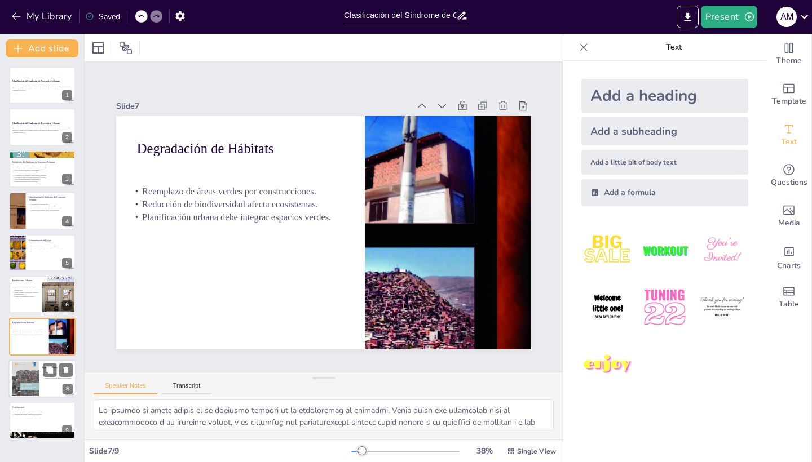
click at [28, 376] on div at bounding box center [25, 379] width 27 height 38
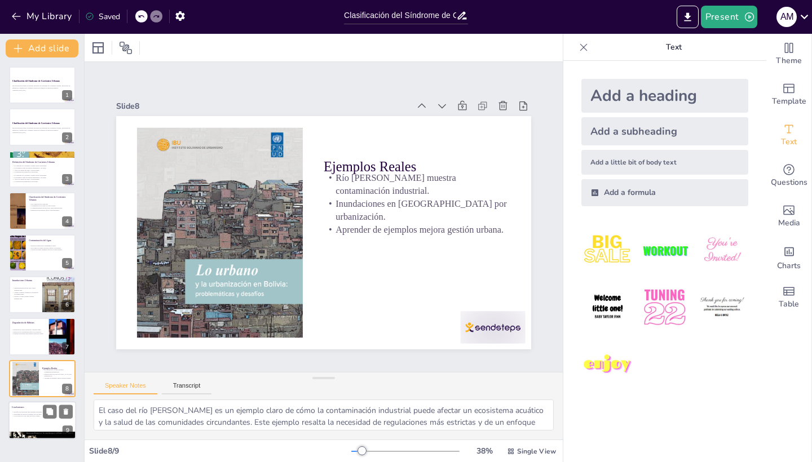
click at [30, 415] on p "Estrategias de gestión sostenible son cruciales." at bounding box center [42, 414] width 61 height 2
type textarea "Los desafíos que presenta el Síndrome de Corrientes Urbanas son complejos y req…"
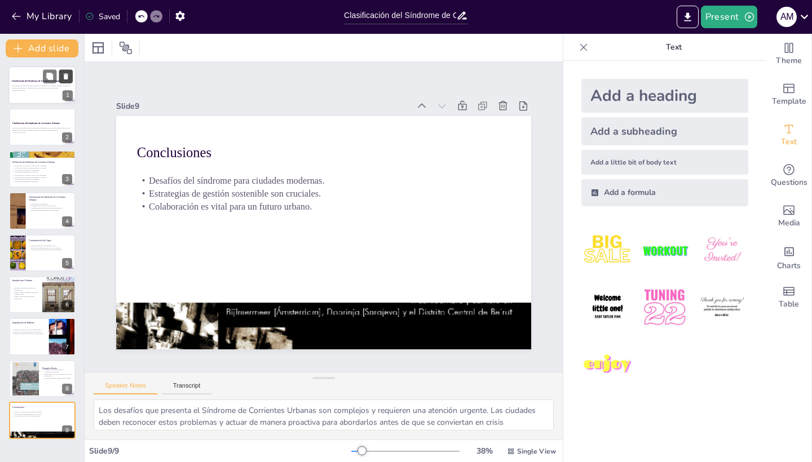
click at [64, 79] on icon at bounding box center [66, 77] width 8 height 8
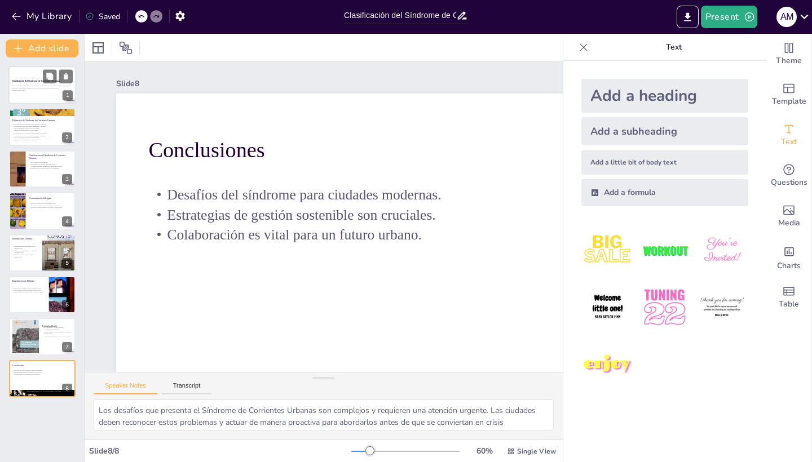
click at [36, 90] on p "Generated with [URL]" at bounding box center [42, 90] width 61 height 2
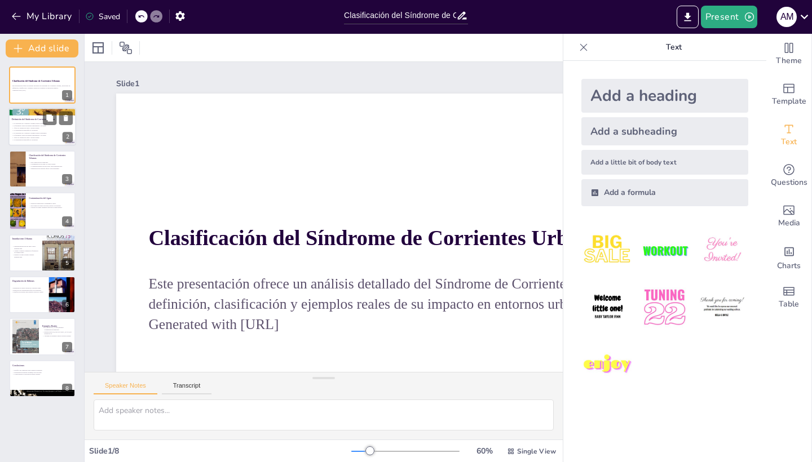
click at [32, 126] on p "El fenómeno causa problemas ambientales y de salud." at bounding box center [42, 126] width 61 height 2
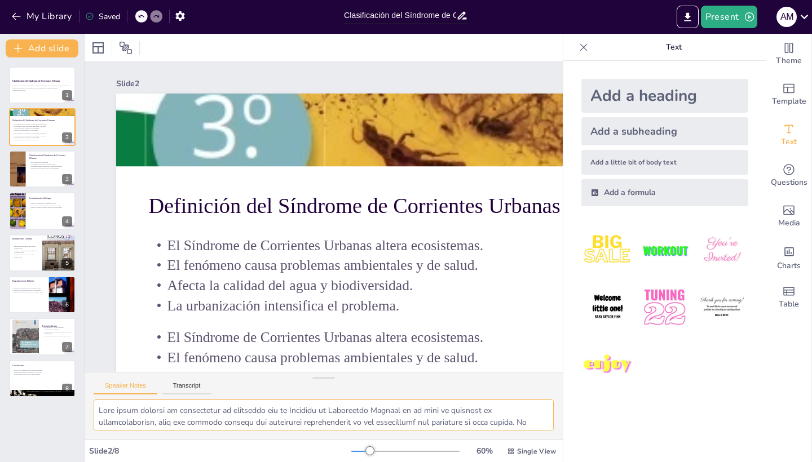
drag, startPoint x: 100, startPoint y: 409, endPoint x: 276, endPoint y: 462, distance: 183.5
click at [276, 462] on div "Slide 1 Clasificación del Síndrome de Corrientes Urbanas Este presentación ofre…" at bounding box center [324, 248] width 478 height 428
drag, startPoint x: 547, startPoint y: 408, endPoint x: 547, endPoint y: 414, distance: 6.2
click at [547, 414] on textarea at bounding box center [324, 415] width 460 height 31
drag, startPoint x: 549, startPoint y: 408, endPoint x: 549, endPoint y: 426, distance: 18.0
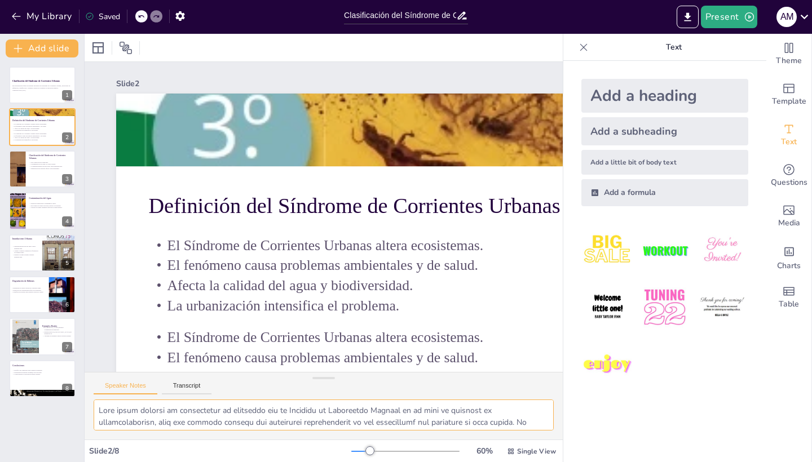
click at [549, 427] on textarea at bounding box center [324, 415] width 460 height 31
click at [549, 426] on textarea at bounding box center [324, 415] width 460 height 31
click at [549, 405] on textarea at bounding box center [324, 415] width 460 height 31
click at [535, 389] on div "Speaker Notes Transcript" at bounding box center [324, 386] width 478 height 27
click at [538, 408] on textarea at bounding box center [324, 415] width 460 height 31
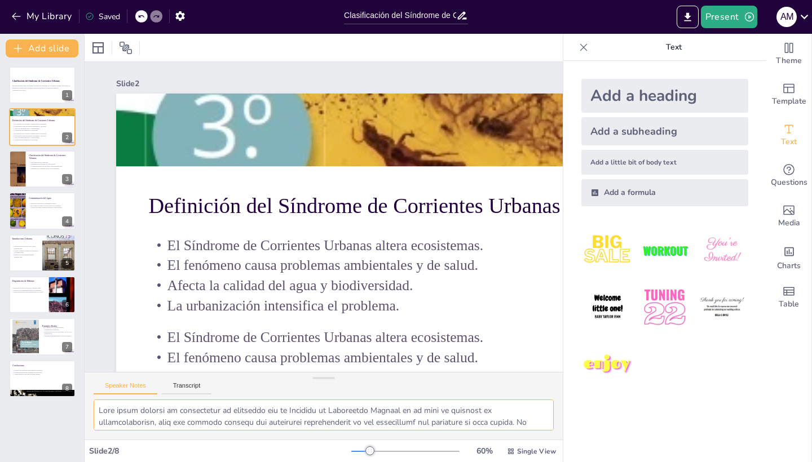
drag, startPoint x: 522, startPoint y: 422, endPoint x: 93, endPoint y: 392, distance: 430.0
click at [93, 392] on div "Speaker Notes Transcript" at bounding box center [324, 406] width 478 height 68
click at [43, 165] on p "Contaminación del agua es la más visible." at bounding box center [51, 164] width 44 height 2
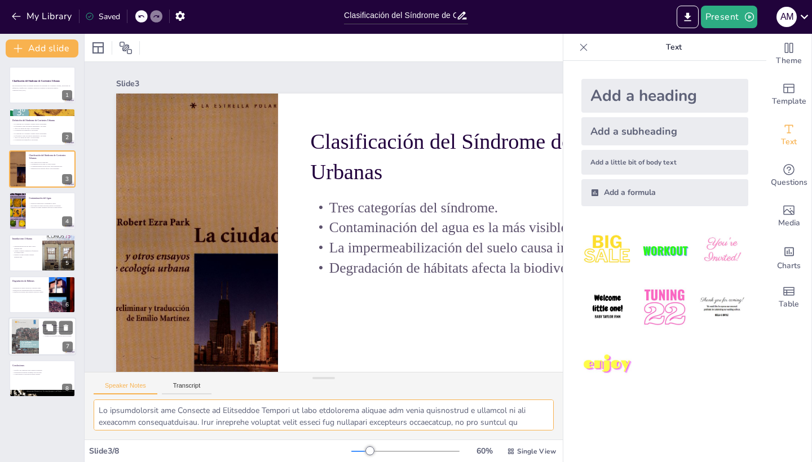
drag, startPoint x: 384, startPoint y: 425, endPoint x: 58, endPoint y: 337, distance: 337.4
click at [58, 337] on div "Document fonts Akatab Recently used Mulish Popular fonts Fonts Add slide Clasif…" at bounding box center [406, 248] width 812 height 428
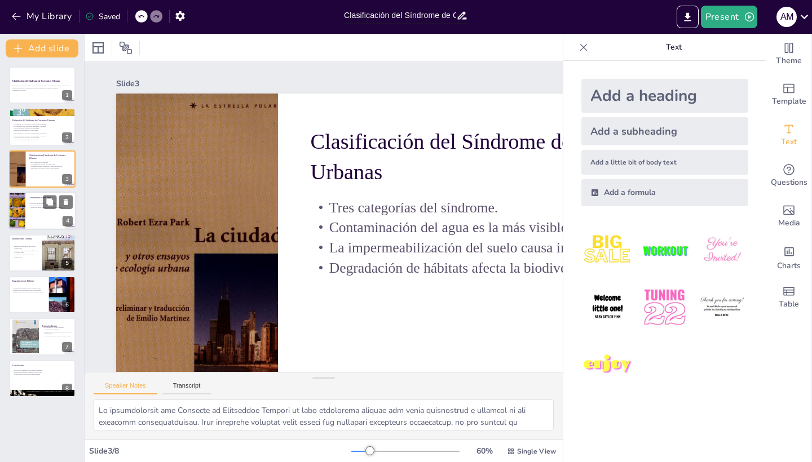
click at [40, 209] on p "Vertidos de aguas residuales afectan la salud pública." at bounding box center [51, 208] width 44 height 2
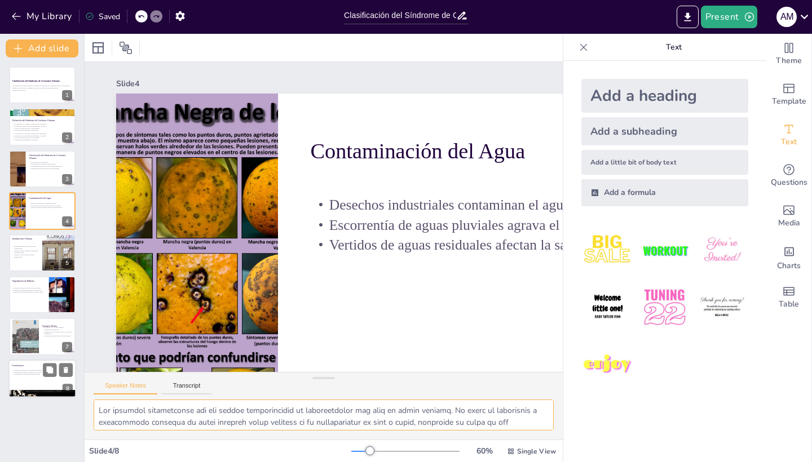
drag, startPoint x: 428, startPoint y: 423, endPoint x: 63, endPoint y: 381, distance: 368.4
click at [63, 381] on div "Document fonts Akatab Recently used Mulish Popular fonts Fonts Add slide Clasif…" at bounding box center [406, 248] width 812 height 428
click at [417, 422] on textarea at bounding box center [324, 415] width 460 height 31
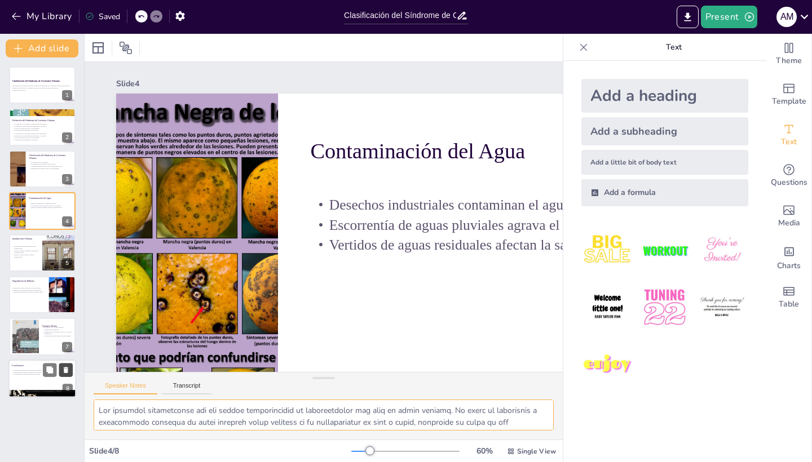
drag, startPoint x: 426, startPoint y: 422, endPoint x: 64, endPoint y: 372, distance: 364.8
click at [64, 372] on div "Document fonts Akatab Recently used Mulish Popular fonts Fonts Add slide Clasif…" at bounding box center [406, 248] width 812 height 428
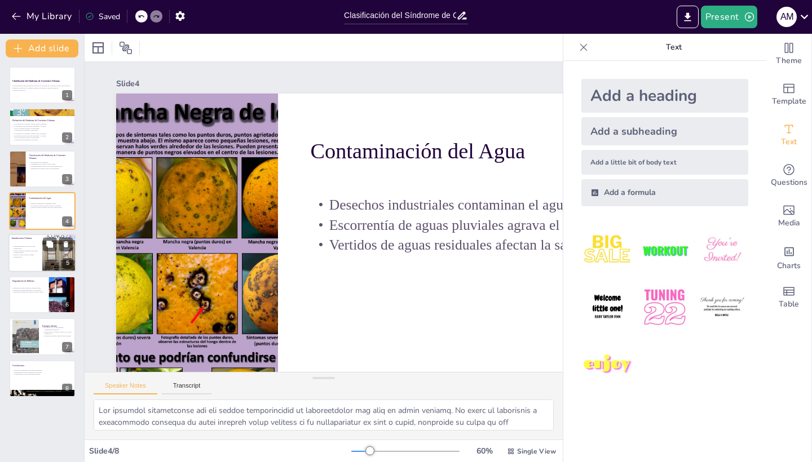
click at [25, 259] on div at bounding box center [42, 253] width 68 height 38
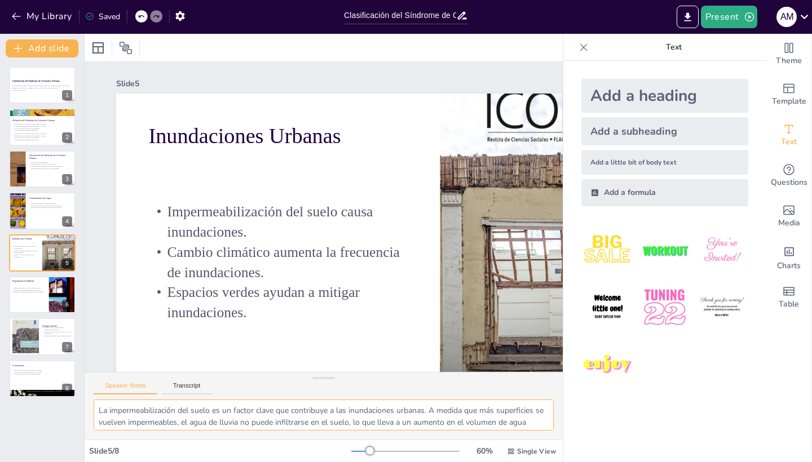
drag, startPoint x: 269, startPoint y: 424, endPoint x: 76, endPoint y: 378, distance: 199.2
click at [76, 378] on div "Document fonts Akatab Recently used Mulish Popular fonts Fonts Add slide Clasif…" at bounding box center [406, 248] width 812 height 428
click at [39, 295] on div at bounding box center [42, 295] width 68 height 38
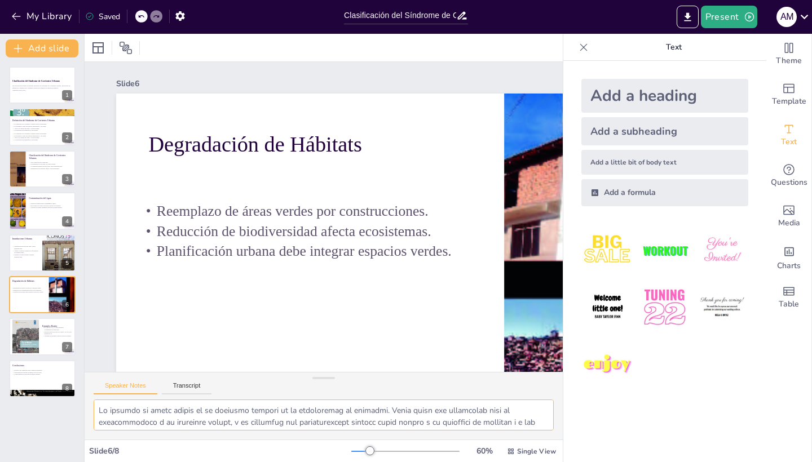
drag, startPoint x: 399, startPoint y: 425, endPoint x: 69, endPoint y: 359, distance: 335.8
click at [69, 359] on div "Document fonts Akatab Recently used Mulish Popular fonts Fonts Add slide Clasif…" at bounding box center [406, 248] width 812 height 428
click at [37, 333] on div at bounding box center [25, 336] width 27 height 38
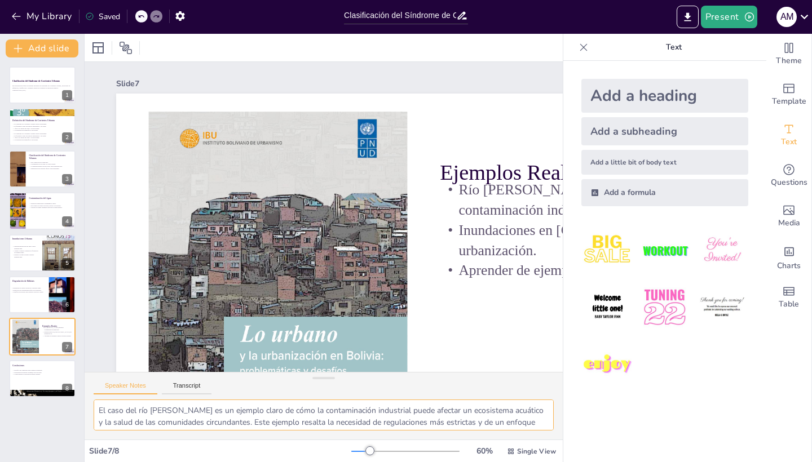
drag, startPoint x: 271, startPoint y: 417, endPoint x: 99, endPoint y: 408, distance: 172.7
click at [99, 408] on textarea "El caso del río [PERSON_NAME] es un ejemplo claro de cómo la contaminación indu…" at bounding box center [324, 415] width 460 height 31
drag, startPoint x: 258, startPoint y: 423, endPoint x: 99, endPoint y: 387, distance: 162.5
click at [99, 387] on div "Speaker Notes Transcript El caso del río [PERSON_NAME] es un ejemplo claro de c…" at bounding box center [324, 406] width 478 height 68
click at [32, 366] on p "Conclusiones" at bounding box center [42, 365] width 61 height 3
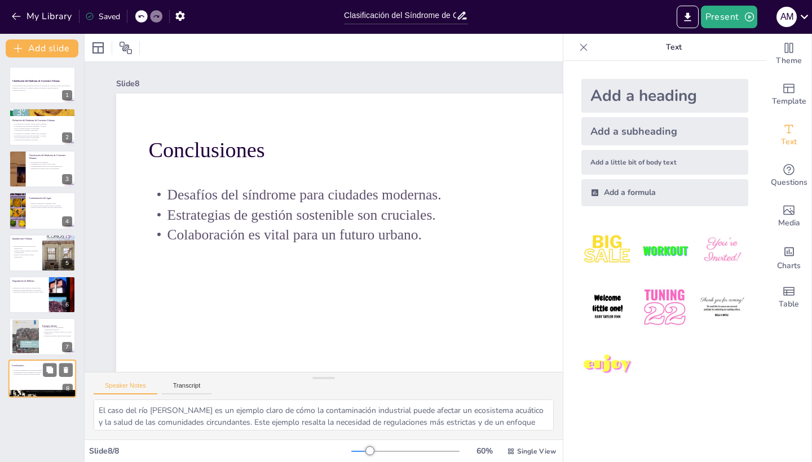
type textarea "Los desafíos que presenta el Síndrome de Corrientes Urbanas son complejos y req…"
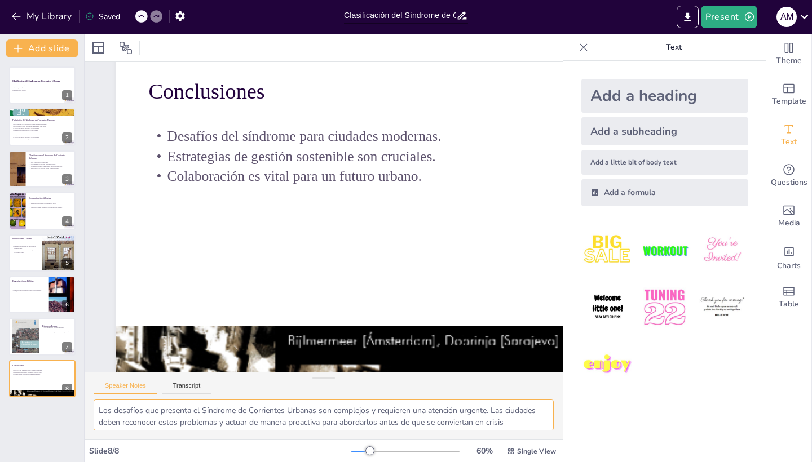
drag, startPoint x: 260, startPoint y: 425, endPoint x: 86, endPoint y: 377, distance: 180.0
click at [86, 377] on div "Speaker Notes Transcript Los desafíos que presenta el Síndrome de Corrientes Ur…" at bounding box center [324, 406] width 478 height 68
